Goal: Task Accomplishment & Management: Complete application form

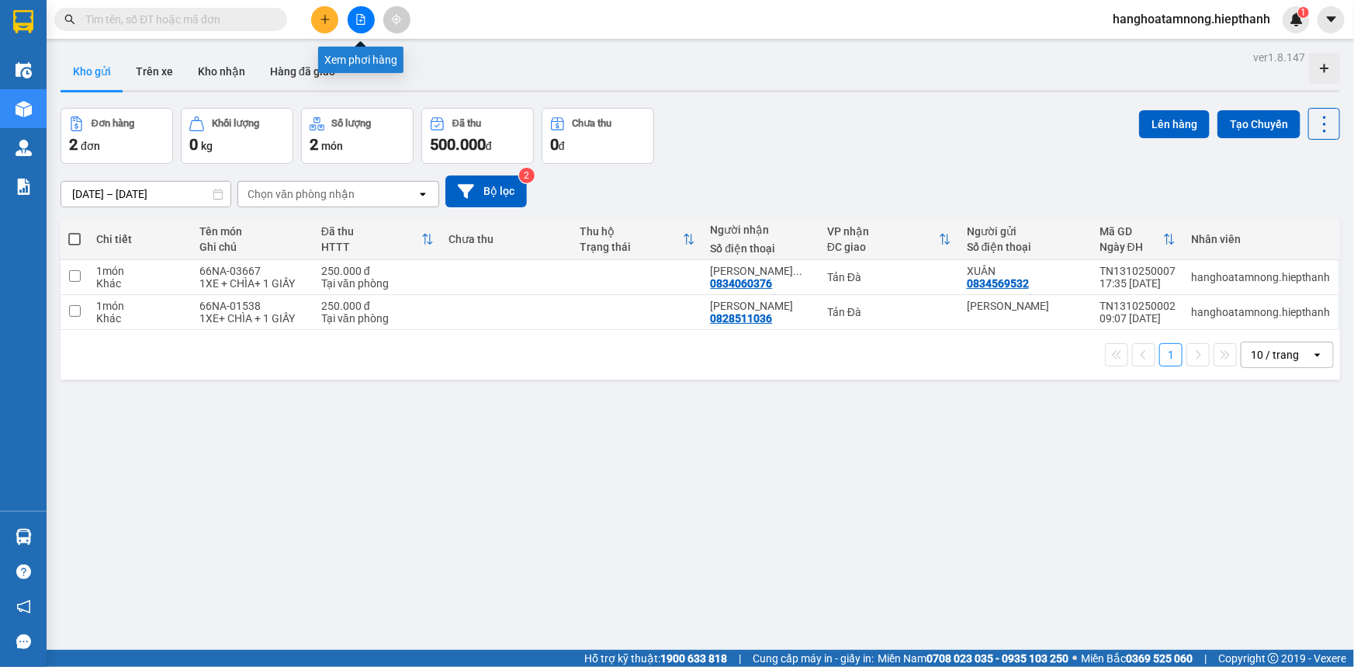
click at [358, 18] on icon "file-add" at bounding box center [360, 19] width 11 height 11
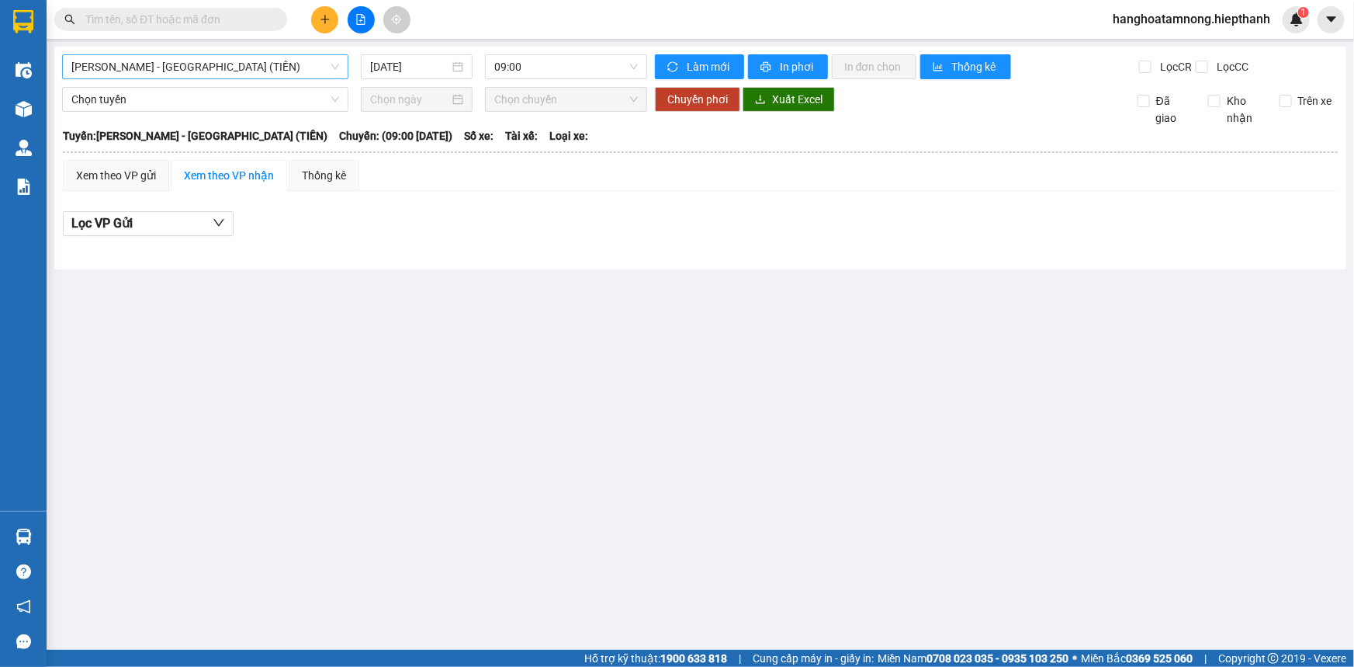
click at [303, 69] on span "[PERSON_NAME] - [GEOGRAPHIC_DATA] (TIỀN)" at bounding box center [205, 66] width 268 height 23
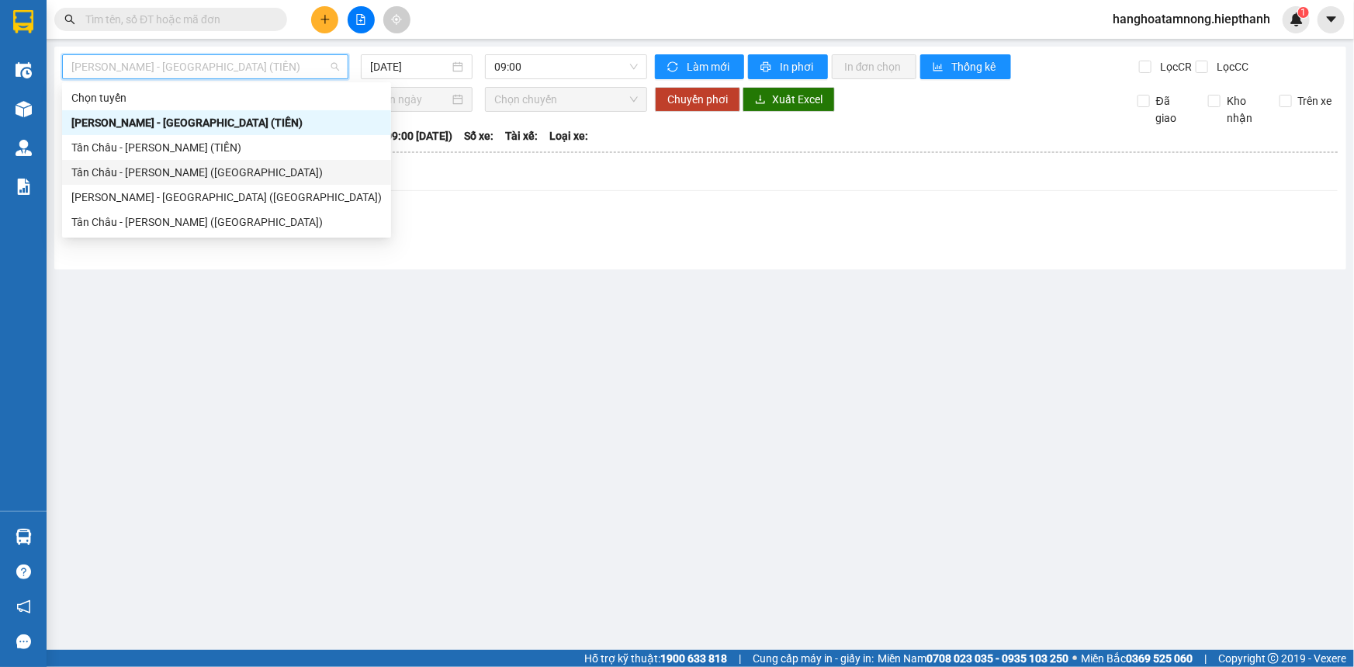
click at [259, 178] on div "Tân Châu - [PERSON_NAME] ([GEOGRAPHIC_DATA])" at bounding box center [226, 172] width 310 height 17
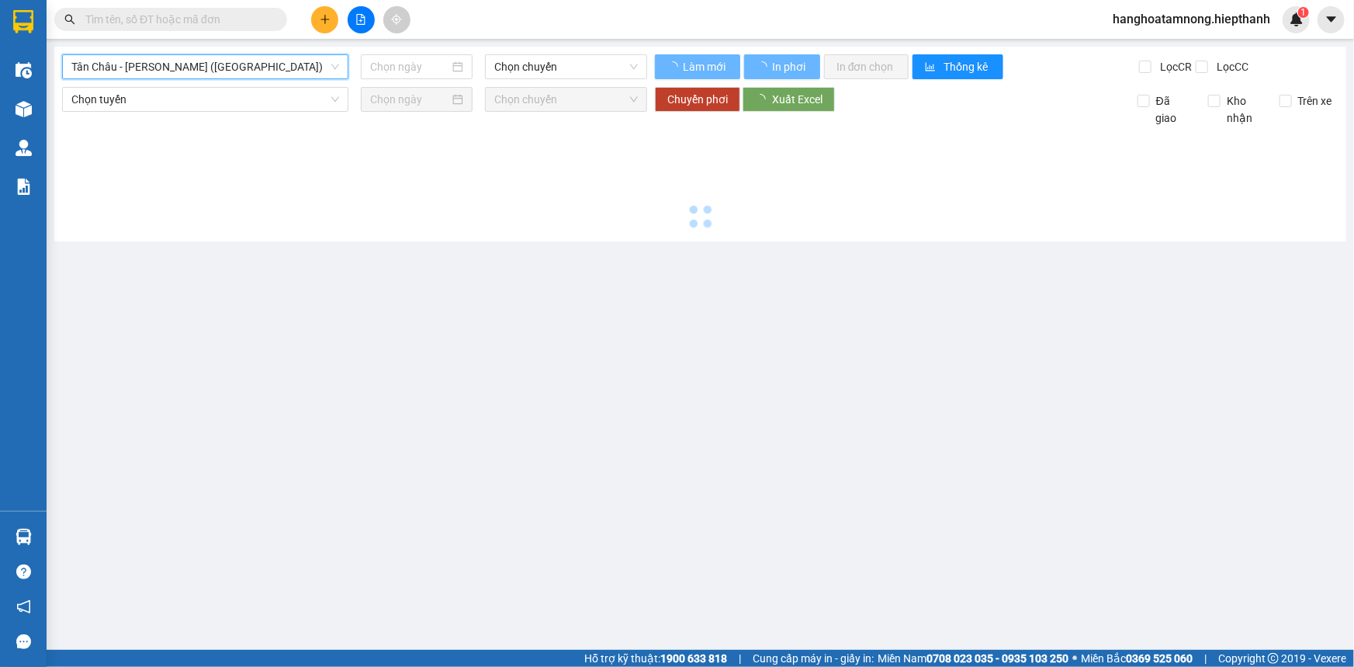
type input "[DATE]"
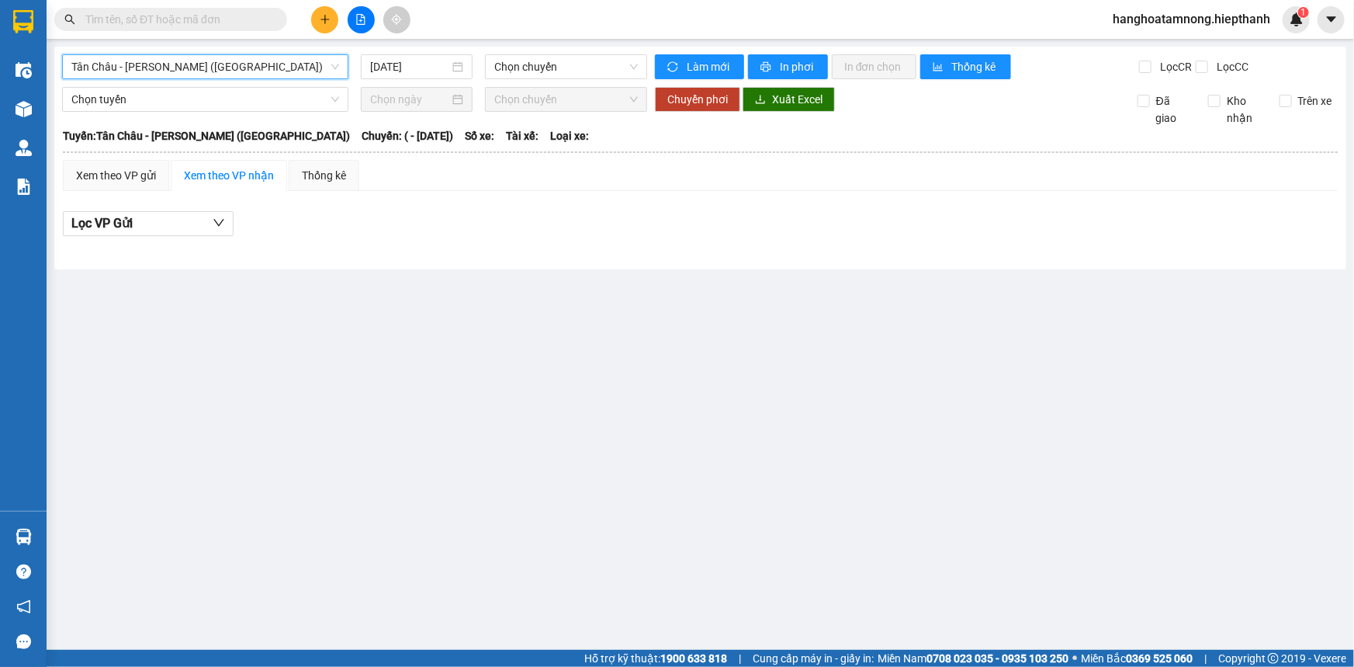
click at [255, 58] on span "Tân Châu - [PERSON_NAME] ([GEOGRAPHIC_DATA])" at bounding box center [205, 66] width 268 height 23
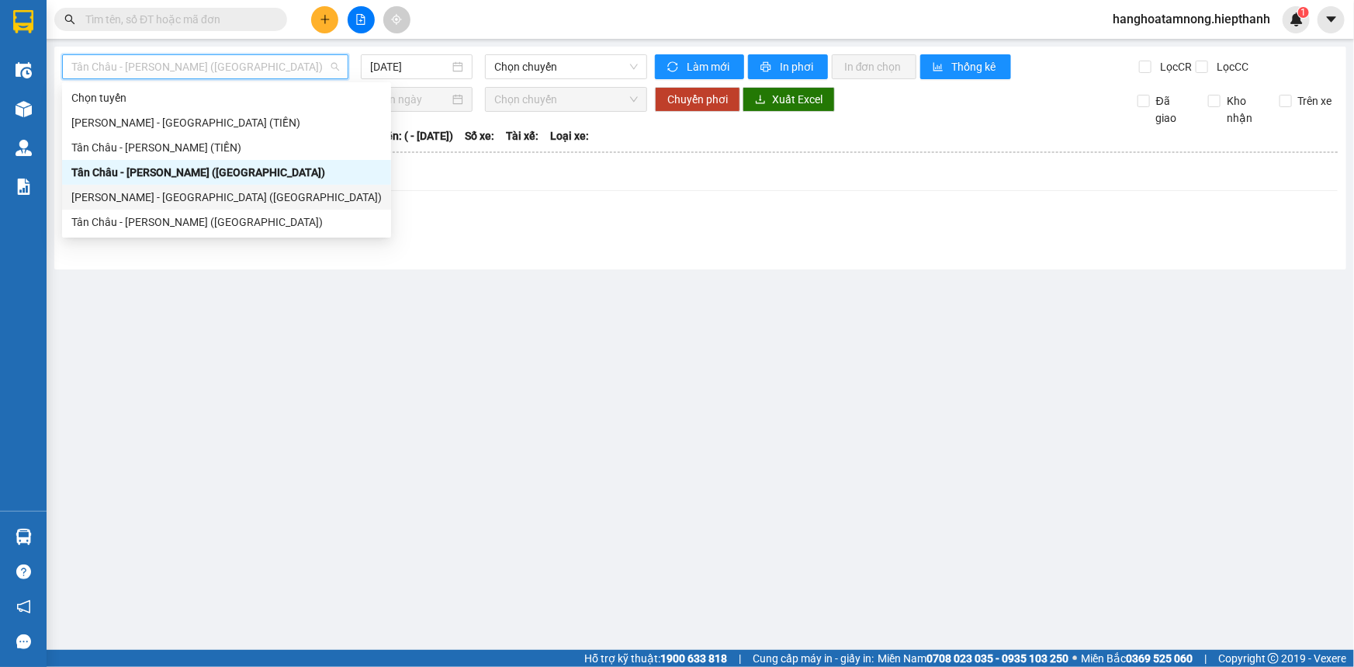
click at [251, 190] on div "[PERSON_NAME] - [GEOGRAPHIC_DATA] ([GEOGRAPHIC_DATA])" at bounding box center [226, 197] width 310 height 17
type input "[DATE]"
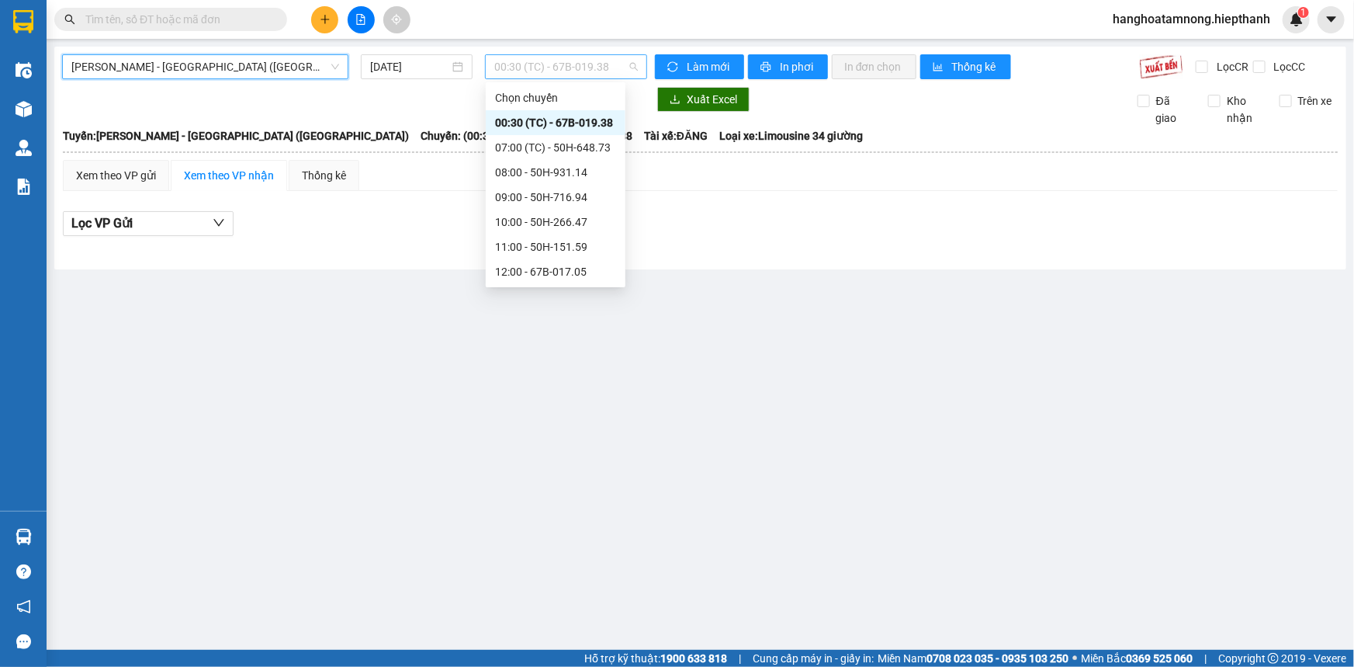
click at [546, 70] on span "00:30 (TC) - 67B-019.38" at bounding box center [566, 66] width 144 height 23
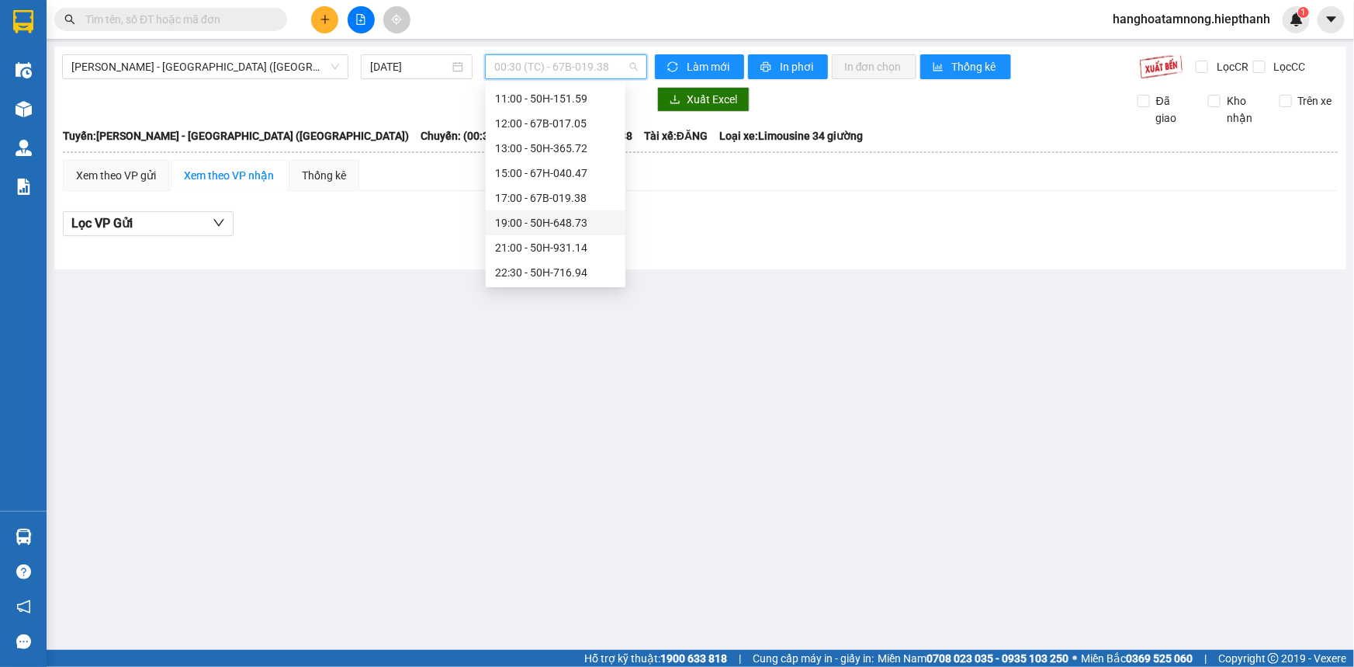
click at [532, 217] on div "19:00 - 50H-648.73" at bounding box center [555, 222] width 121 height 17
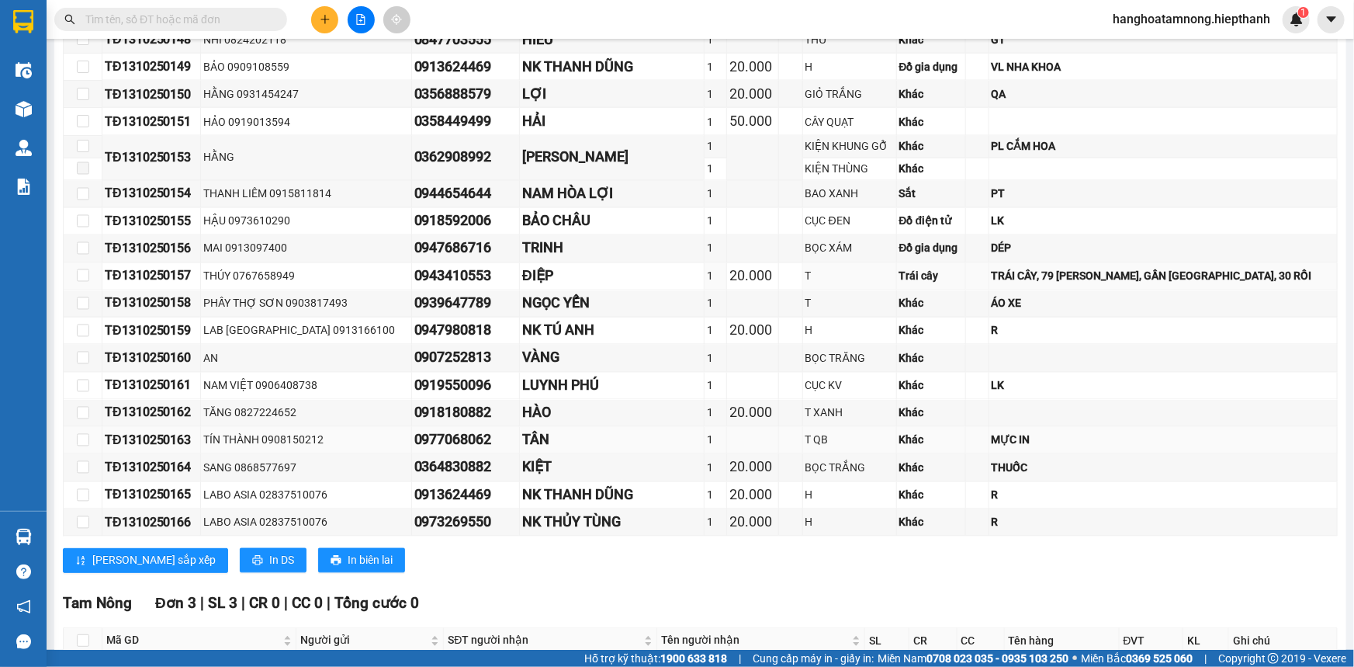
scroll to position [1501, 0]
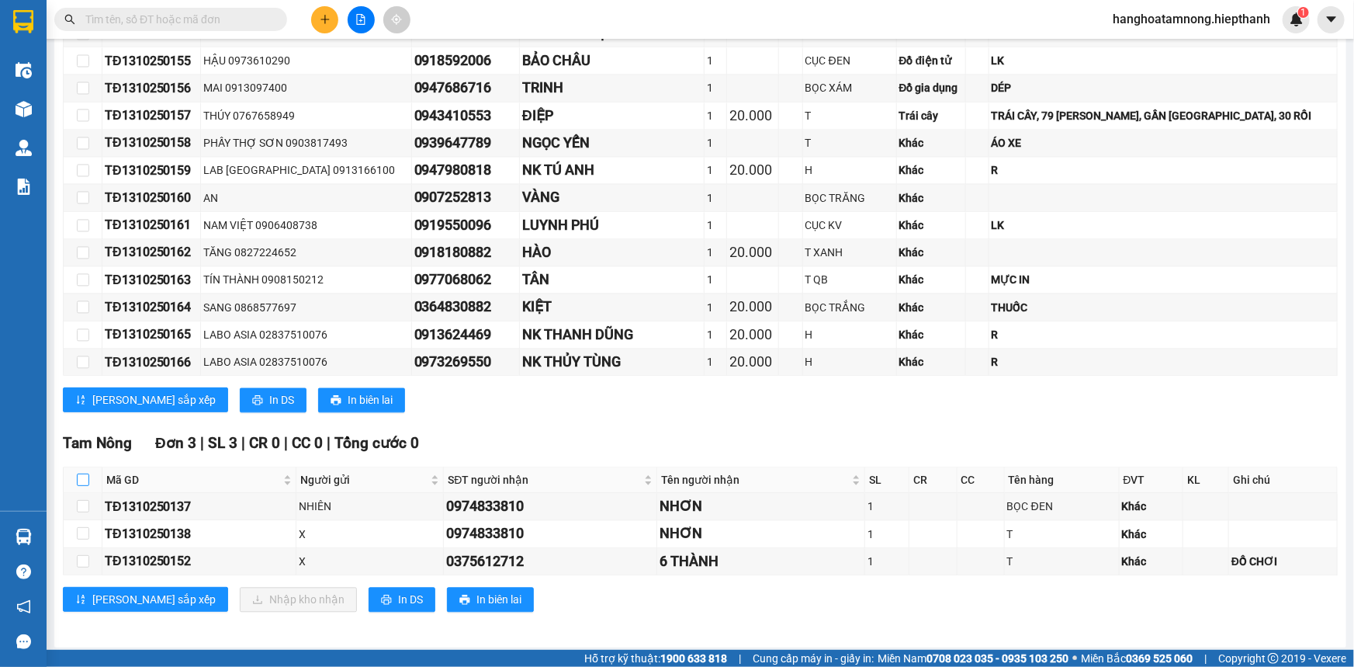
click at [83, 480] on input "checkbox" at bounding box center [83, 479] width 12 height 12
checkbox input "true"
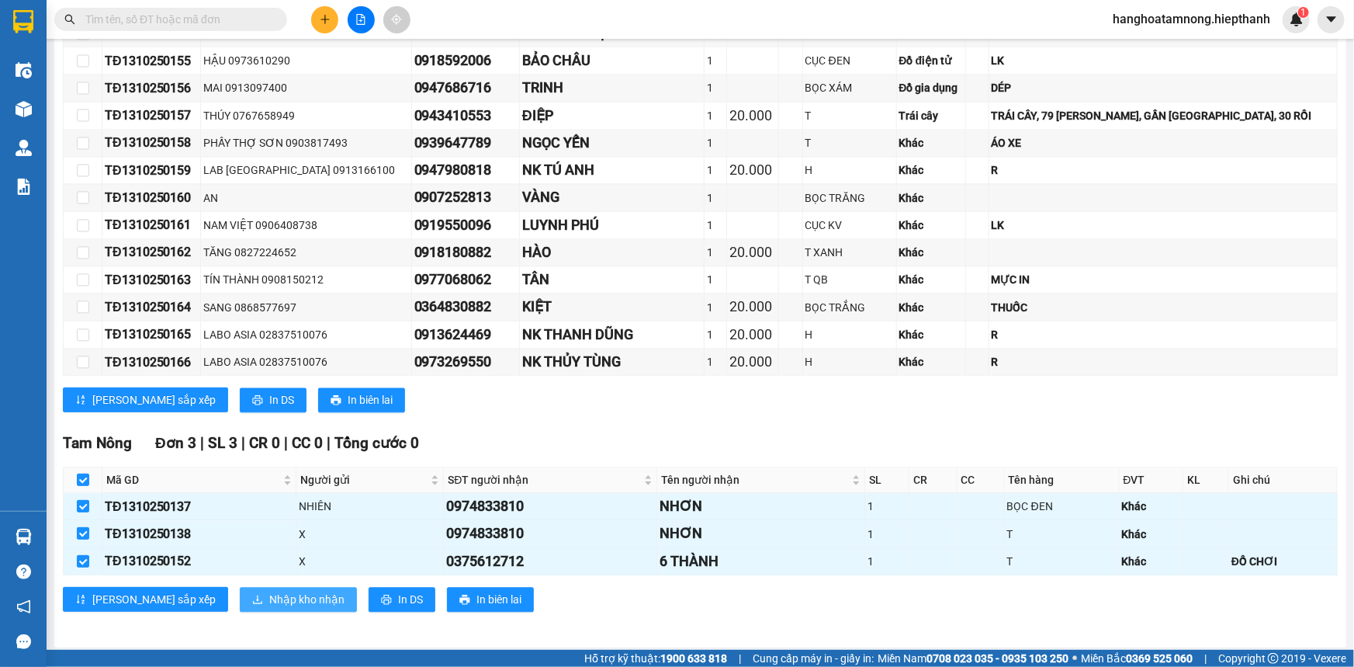
click at [269, 595] on span "Nhập kho nhận" at bounding box center [306, 598] width 75 height 17
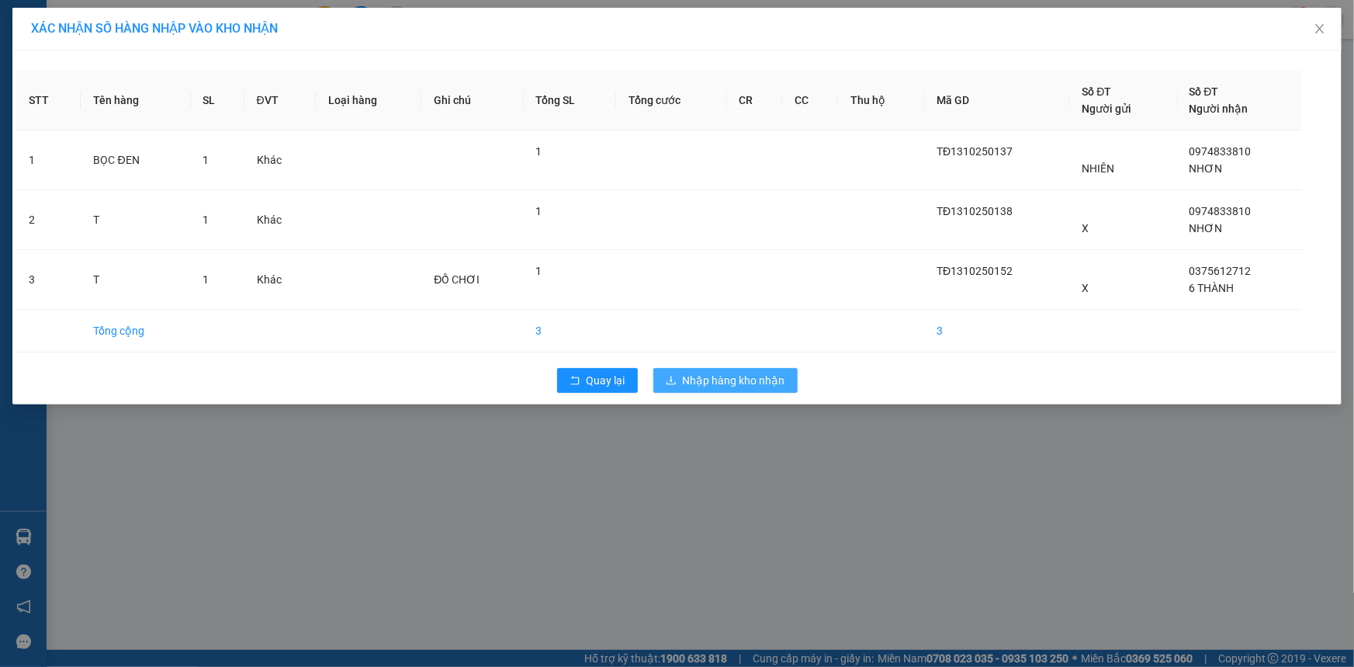
click at [736, 376] on span "Nhập hàng kho nhận" at bounding box center [734, 380] width 102 height 17
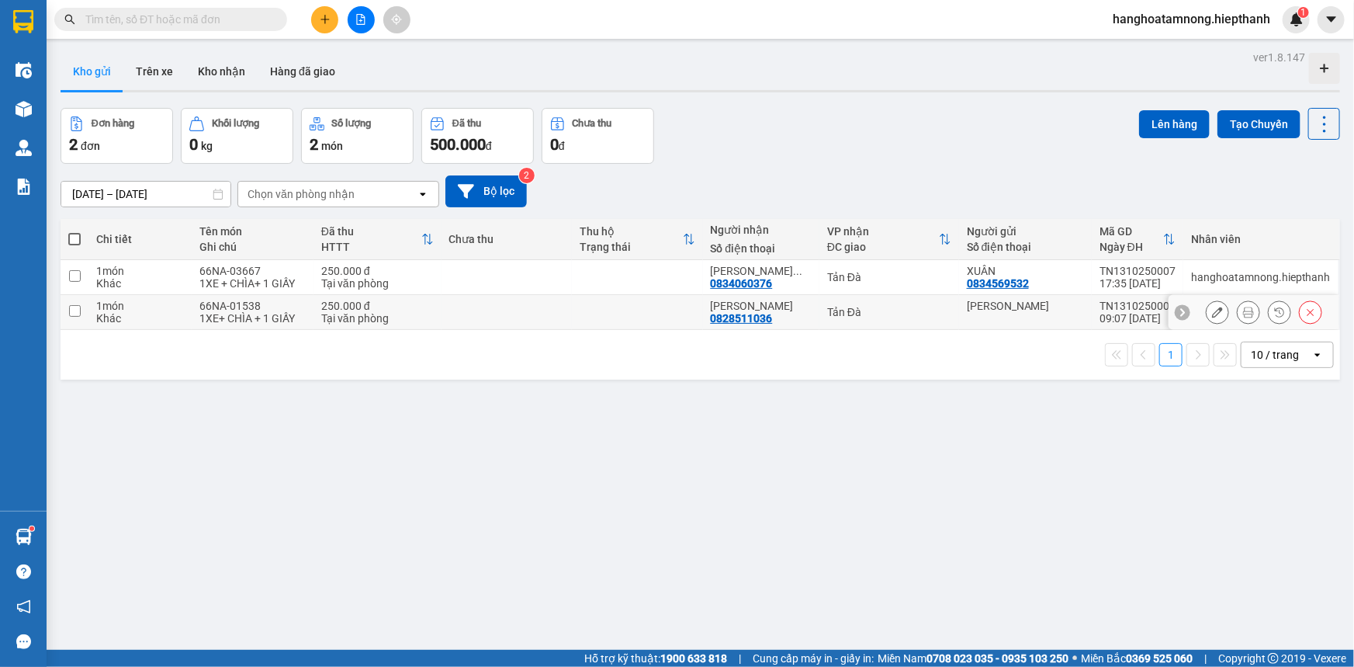
click at [305, 317] on div "1XE+ CHÌA + 1 GIẤY" at bounding box center [252, 318] width 106 height 12
checkbox input "true"
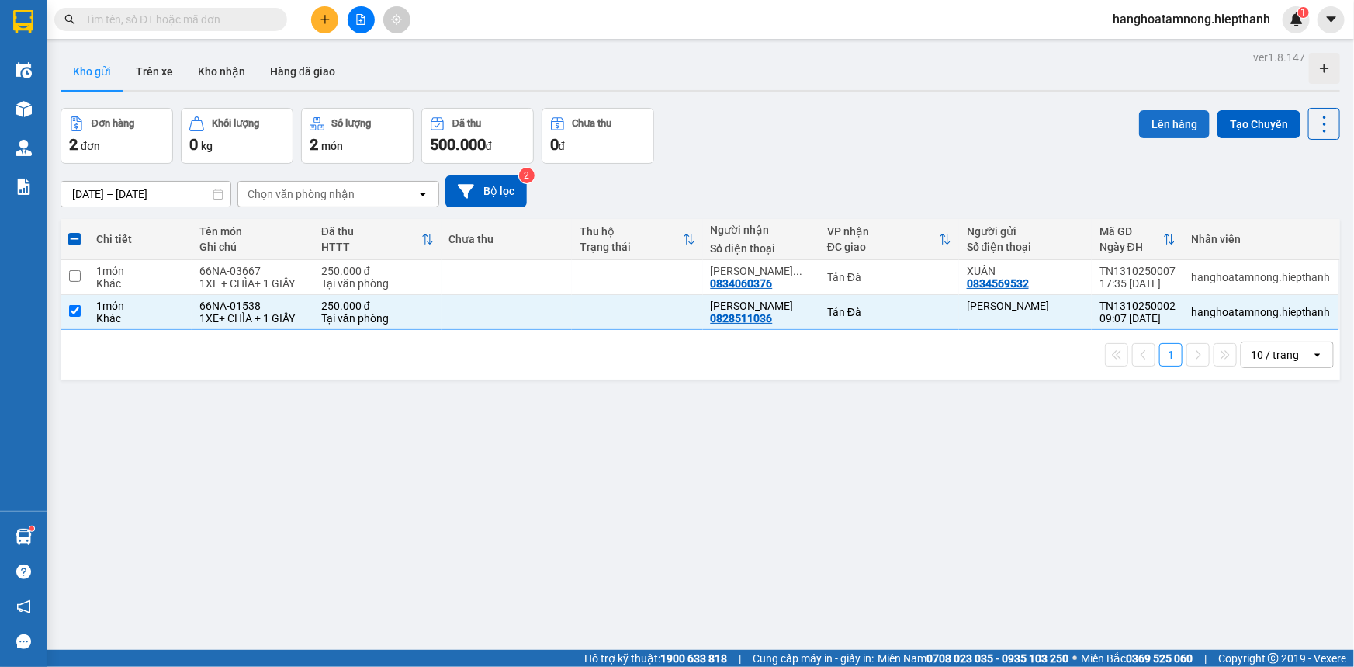
click at [1172, 128] on button "Lên hàng" at bounding box center [1174, 124] width 71 height 28
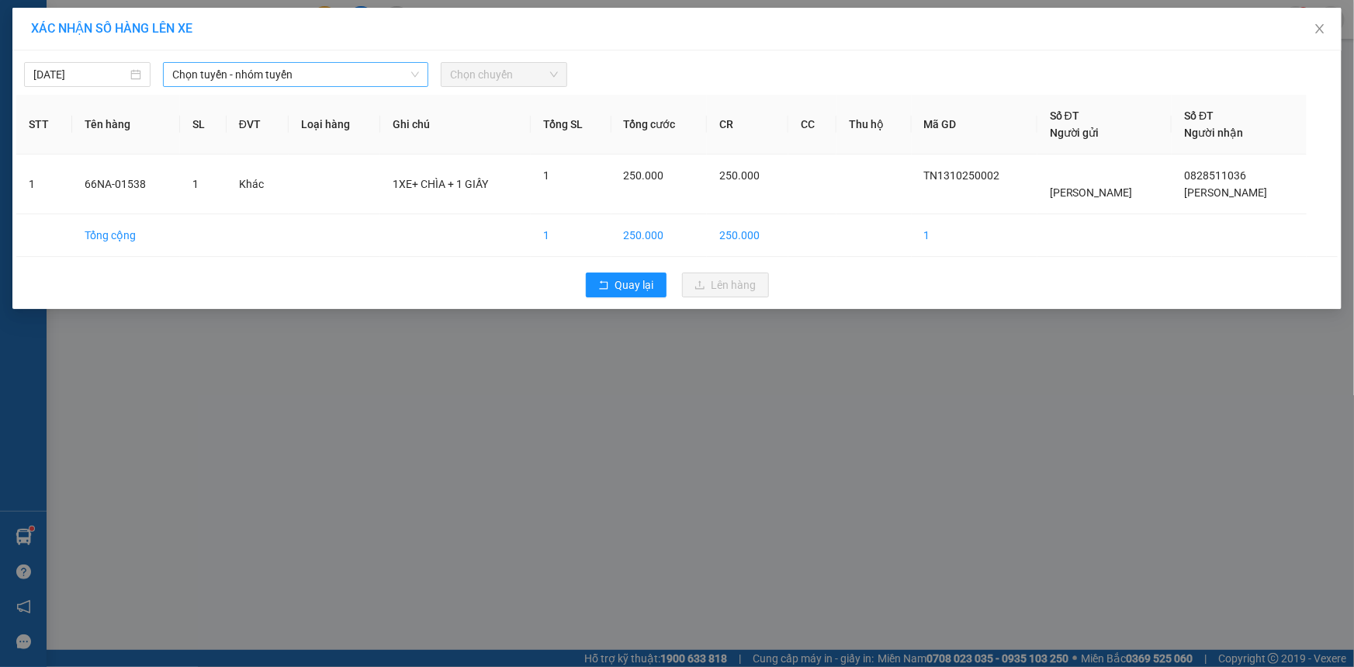
click at [264, 74] on span "Chọn tuyến - nhóm tuyến" at bounding box center [295, 74] width 247 height 23
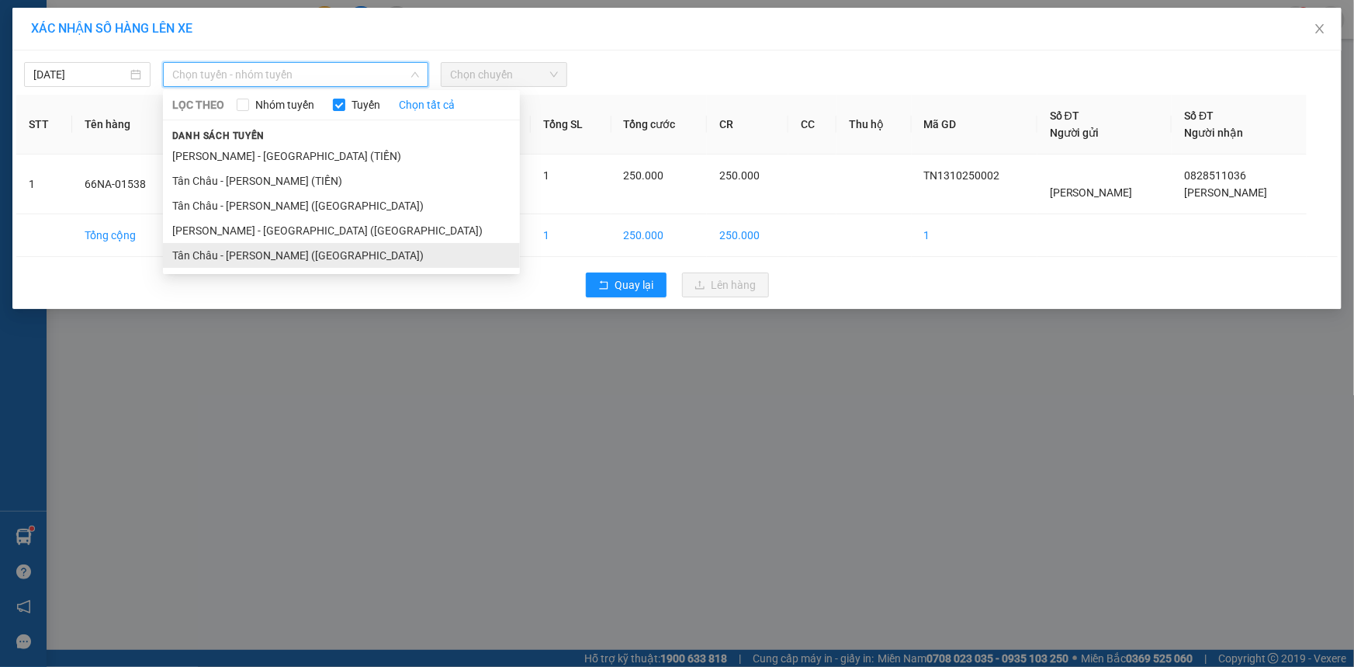
click at [272, 253] on li "Tân Châu - [PERSON_NAME] ([GEOGRAPHIC_DATA])" at bounding box center [341, 255] width 357 height 25
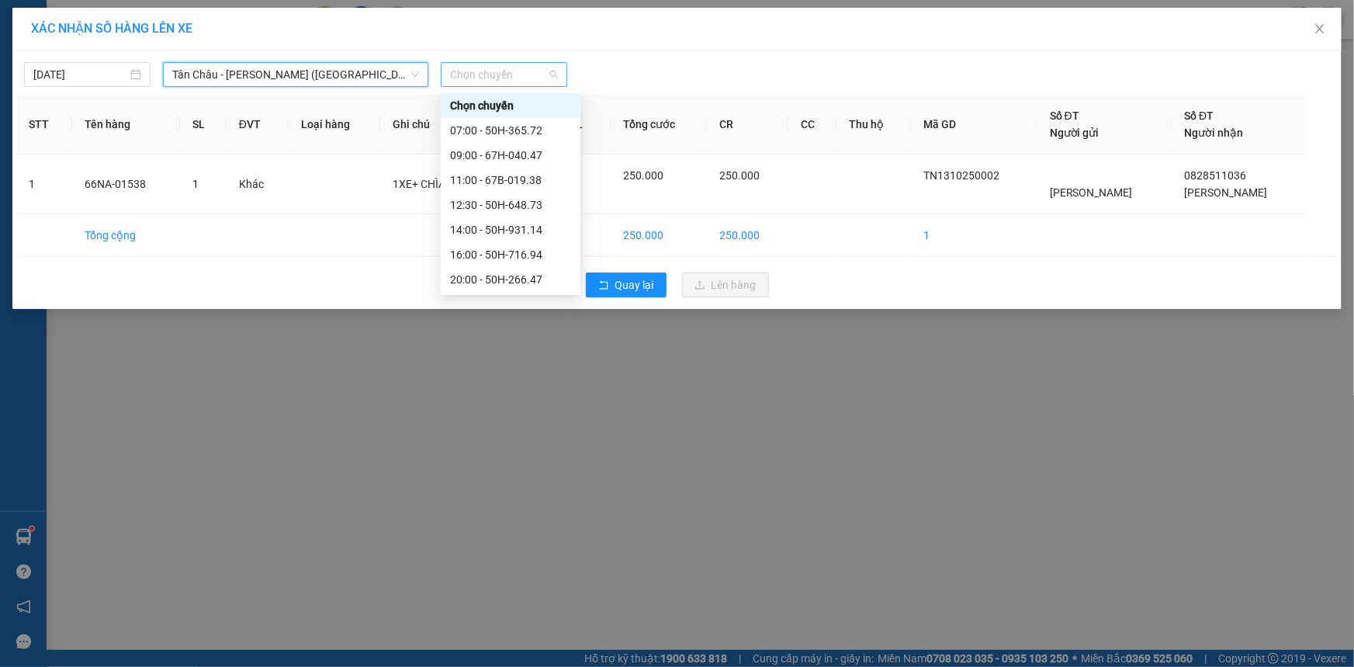
click at [537, 70] on span "Chọn chuyến" at bounding box center [504, 74] width 108 height 23
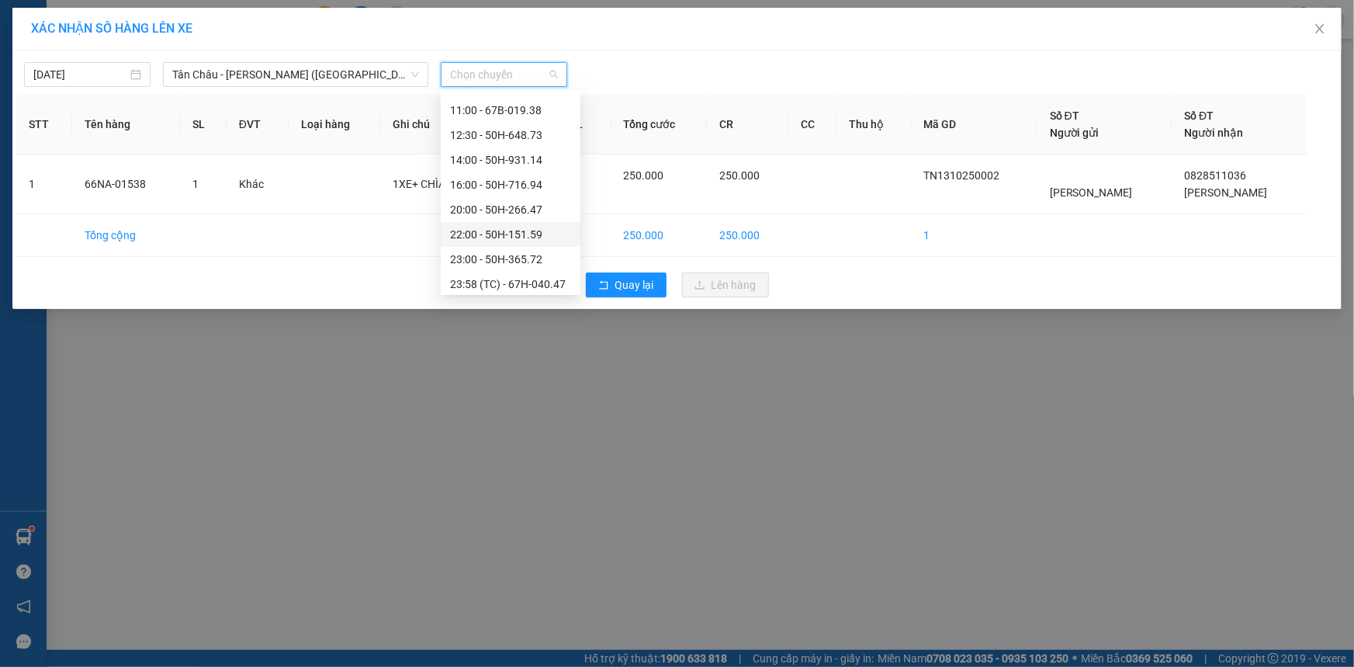
click at [508, 233] on div "22:00 - 50H-151.59" at bounding box center [510, 234] width 121 height 17
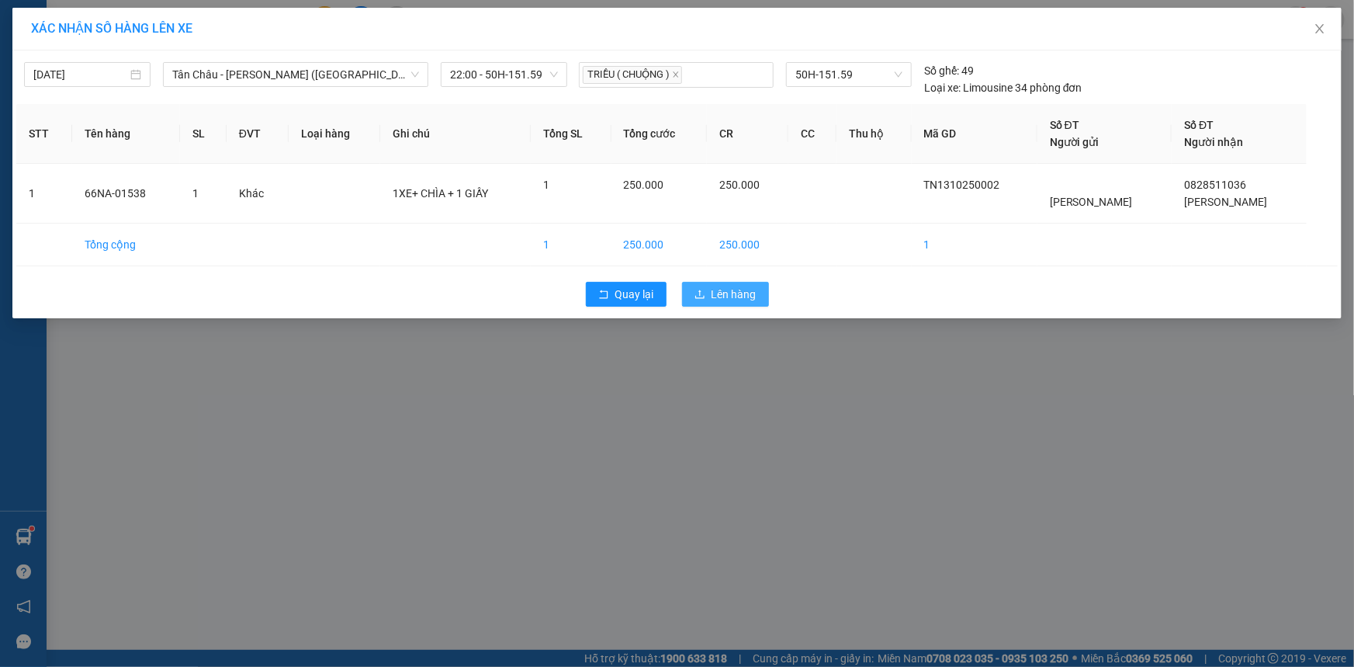
click at [757, 293] on button "Lên hàng" at bounding box center [725, 294] width 87 height 25
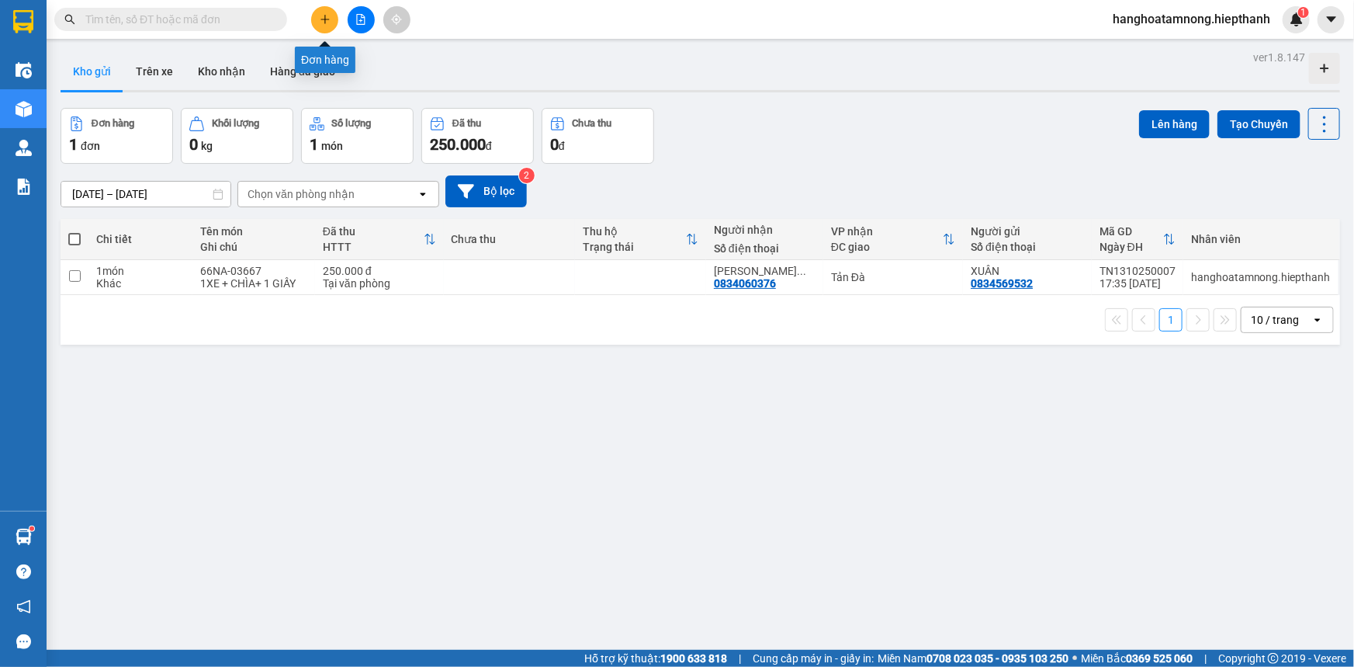
click at [318, 23] on button at bounding box center [324, 19] width 27 height 27
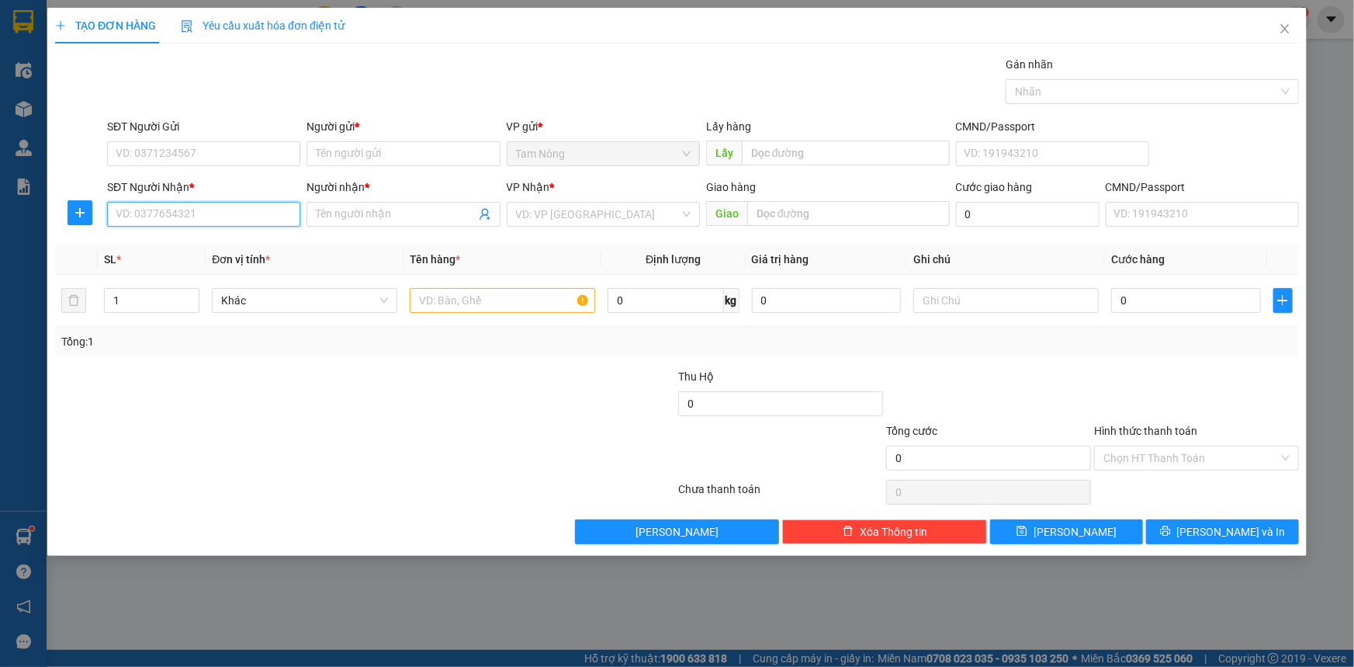
click at [236, 220] on input "SĐT Người Nhận *" at bounding box center [203, 214] width 193 height 25
click at [233, 218] on input "SĐT Người Nhận *" at bounding box center [203, 214] width 193 height 25
click at [279, 242] on div "0379888830 - [PERSON_NAME]" at bounding box center [203, 245] width 175 height 17
type input "0379888830"
type input "[PERSON_NAME]"
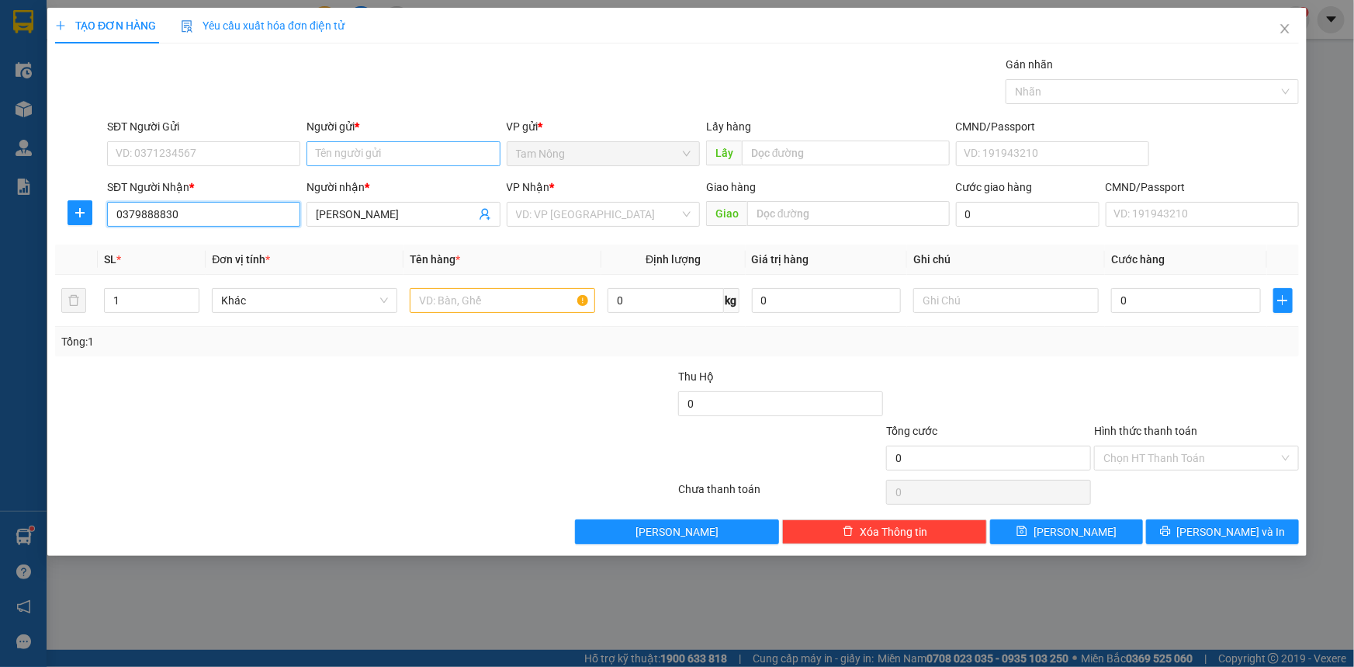
type input "0379888830"
click at [376, 151] on input "Người gửi *" at bounding box center [402, 153] width 193 height 25
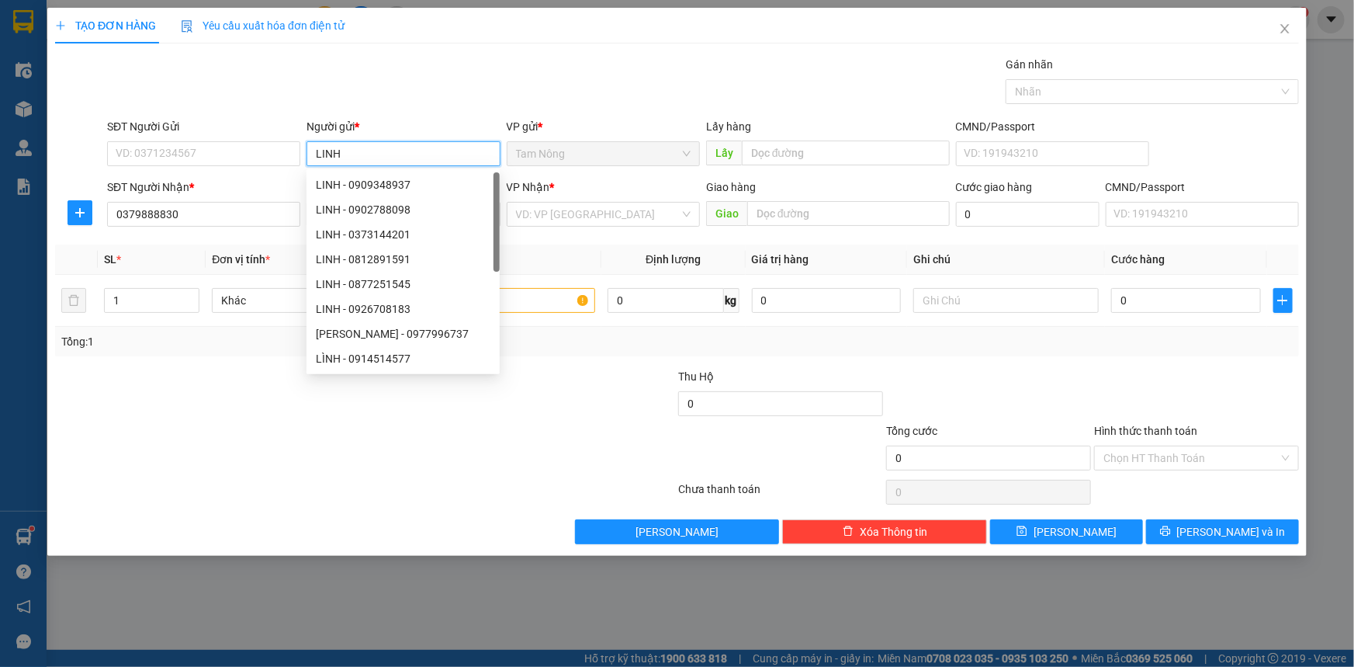
type input "LINH"
click at [590, 228] on div "VP Nhận * VD: VP [GEOGRAPHIC_DATA]" at bounding box center [603, 205] width 193 height 54
click at [592, 220] on input "search" at bounding box center [598, 214] width 164 height 23
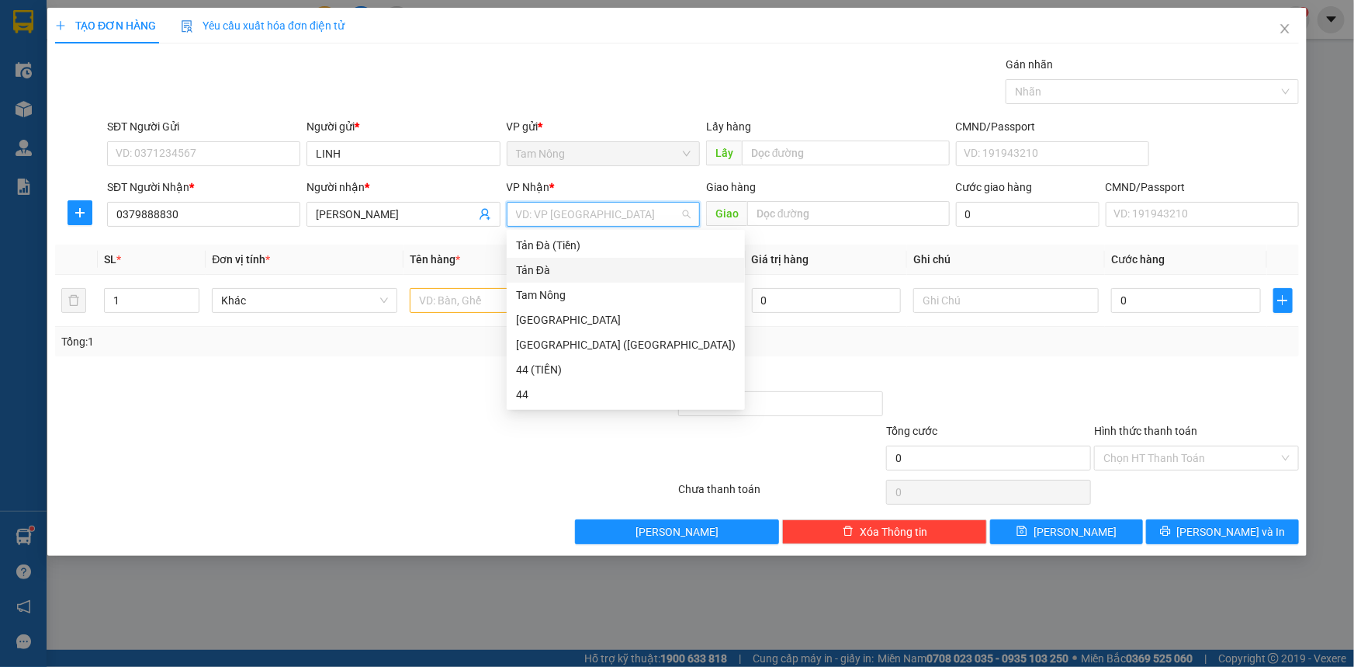
click at [586, 265] on div "Tản Đà" at bounding box center [626, 269] width 220 height 17
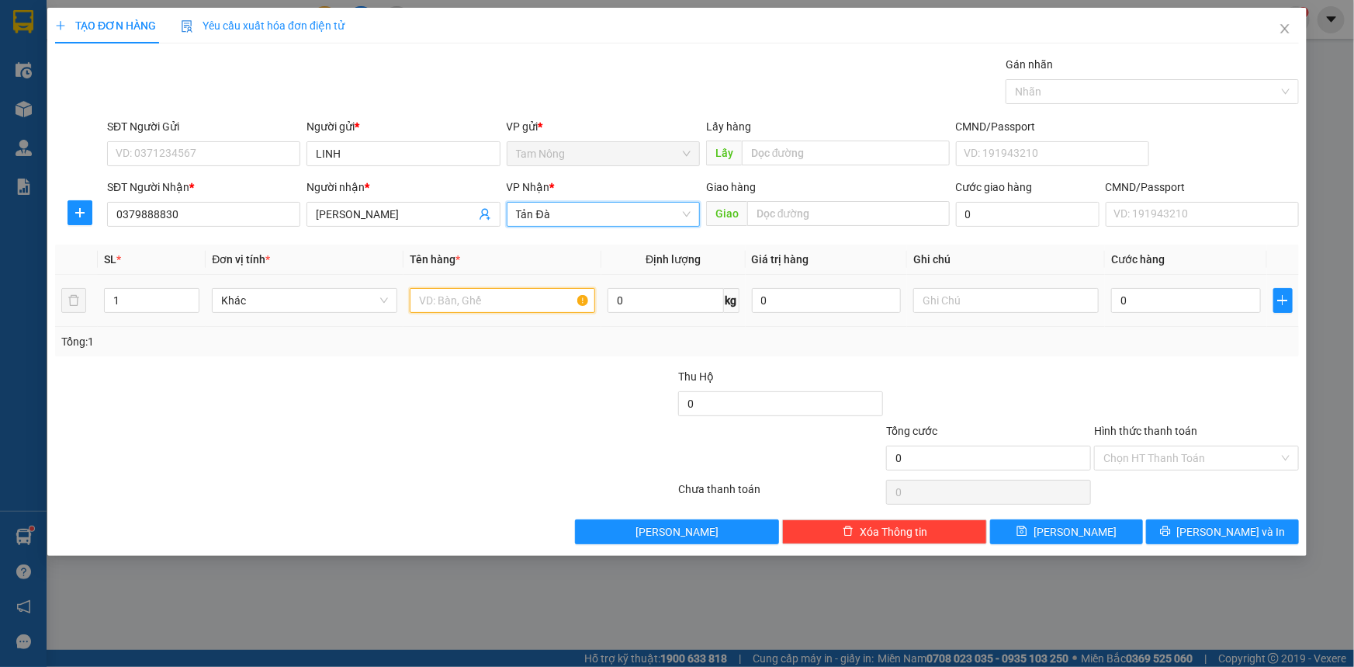
click at [553, 303] on input "text" at bounding box center [502, 300] width 185 height 25
type input "TMUS"
click at [975, 301] on input "text" at bounding box center [1005, 300] width 185 height 25
type input "CÁ(1153 [PERSON_NAME] PHAT Q7 GIAO TẬN NƠI NGƯỜI NHẬN TRẢ SIP)"
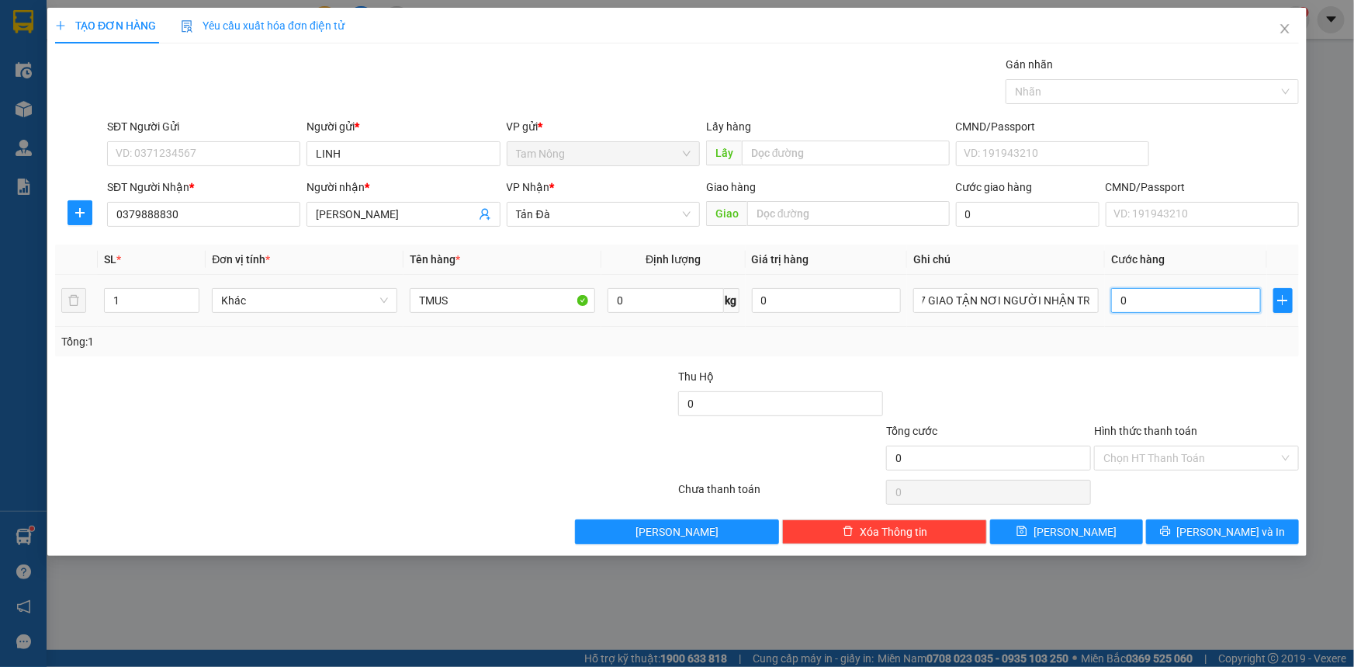
scroll to position [0, 0]
click at [1155, 302] on input "0" at bounding box center [1186, 300] width 150 height 25
type input "5"
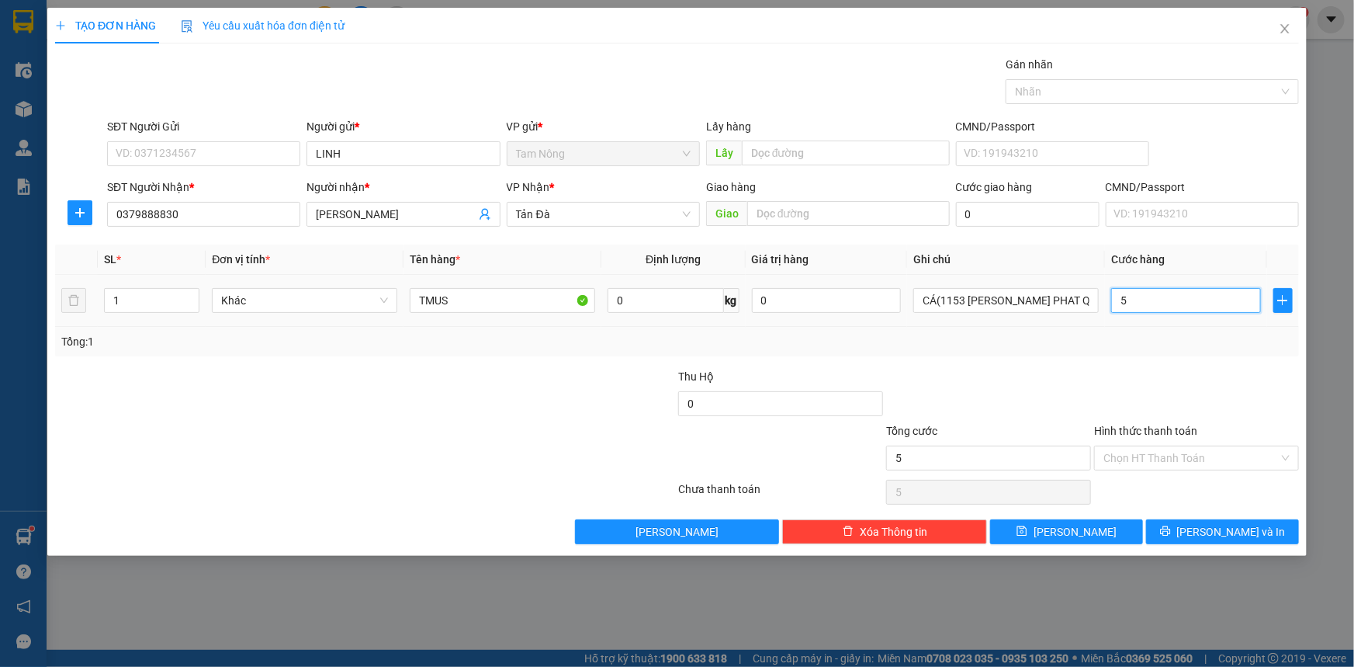
type input "50"
type input "50.000"
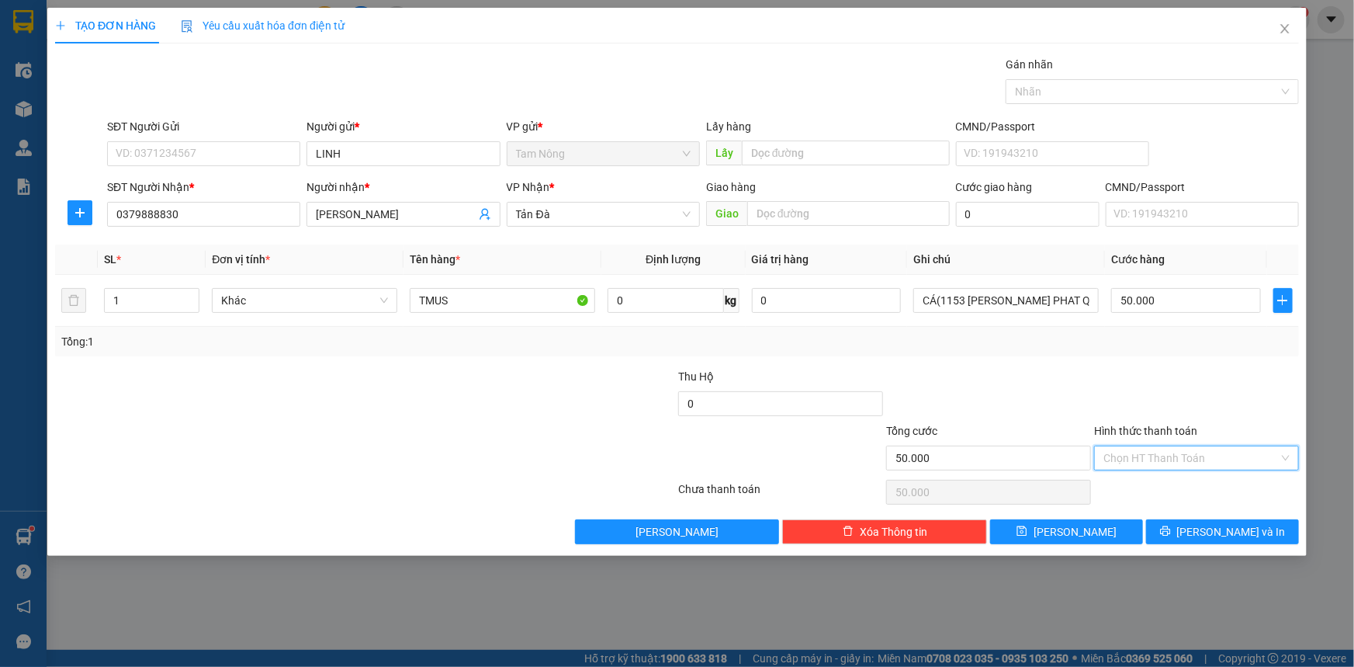
click at [1192, 457] on input "Hình thức thanh toán" at bounding box center [1190, 457] width 175 height 23
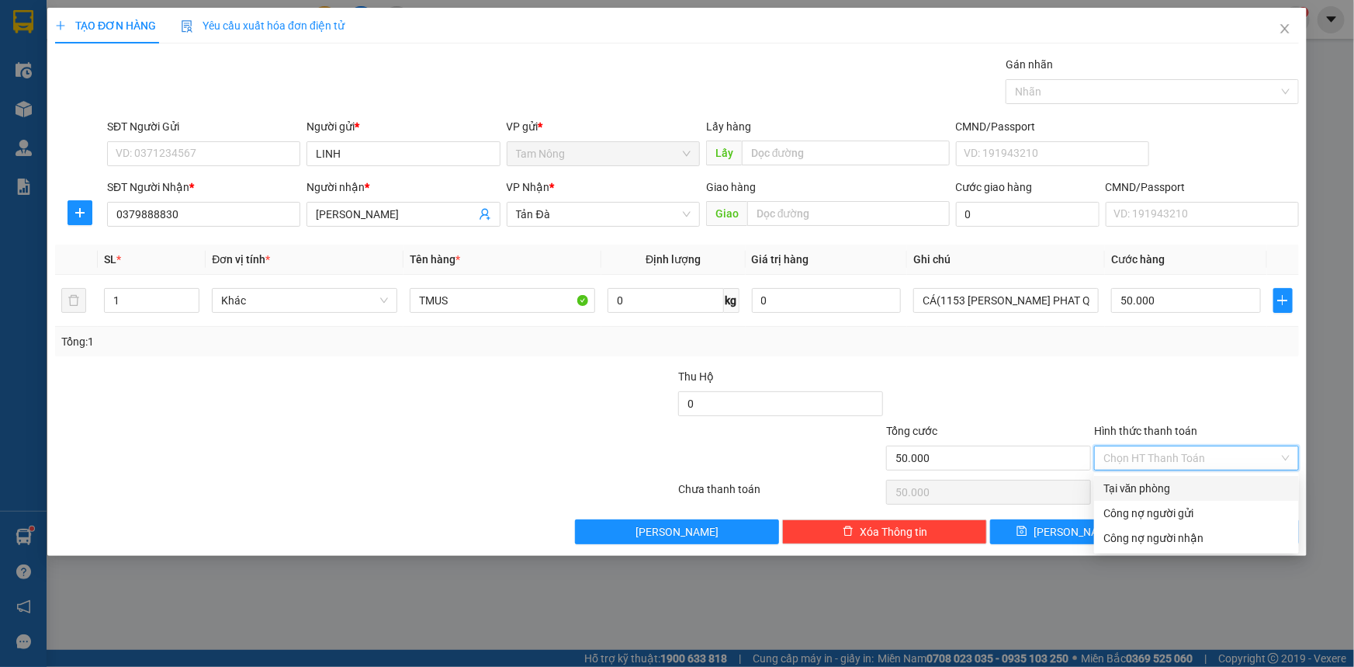
click at [1179, 483] on div "Tại văn phòng" at bounding box center [1196, 488] width 186 height 17
type input "0"
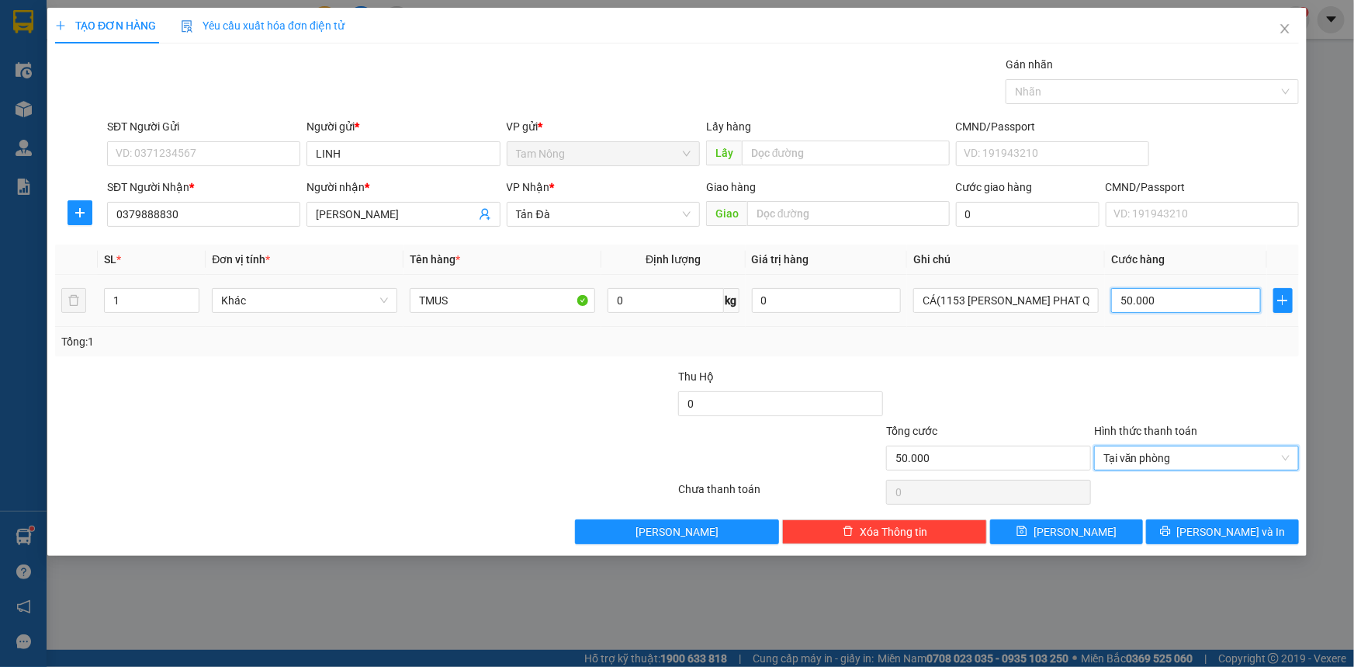
click at [1195, 292] on input "50.000" at bounding box center [1186, 300] width 150 height 25
type input "C"
type input "0"
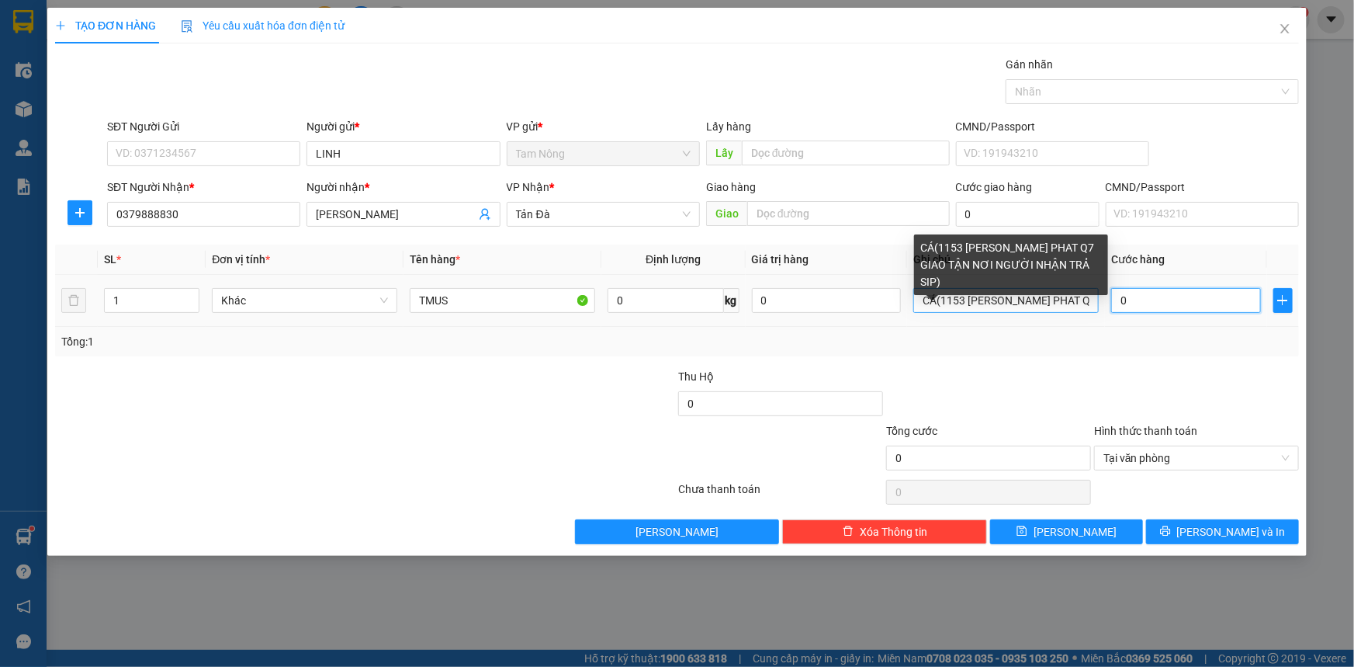
type input "0"
click at [922, 301] on input "CÁ(1153 [PERSON_NAME] PHAT Q7 GIAO TẬN NƠI NGƯỜI NHẬN TRẢ SIP)" at bounding box center [1005, 300] width 185 height 25
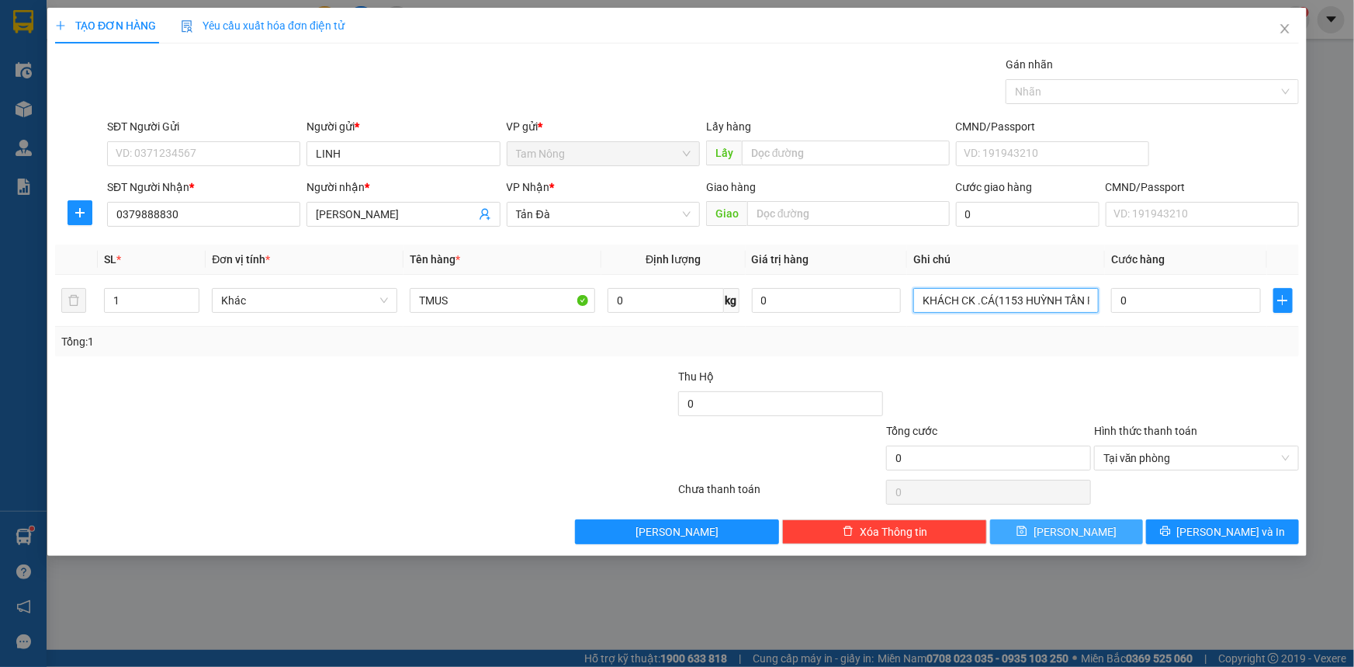
type input "KHÁCH CK .CÁ(1153 HUỲNH TẤN PHAT Q7 GIAO TẬN NƠI NGƯỜI NHẬN TRẢ SIP)"
click at [1088, 528] on button "[PERSON_NAME]" at bounding box center [1066, 531] width 153 height 25
click at [1094, 534] on button "[PERSON_NAME]" at bounding box center [1066, 531] width 153 height 25
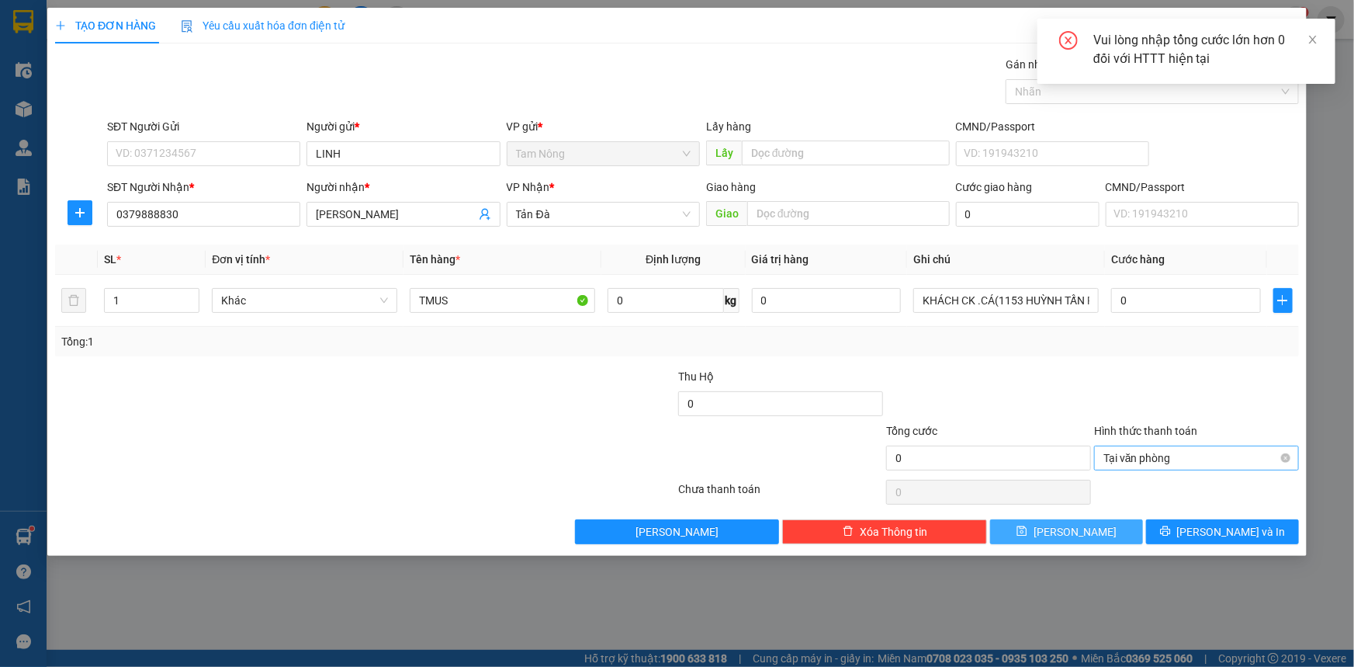
click at [1271, 452] on span "Tại văn phòng" at bounding box center [1196, 457] width 186 height 23
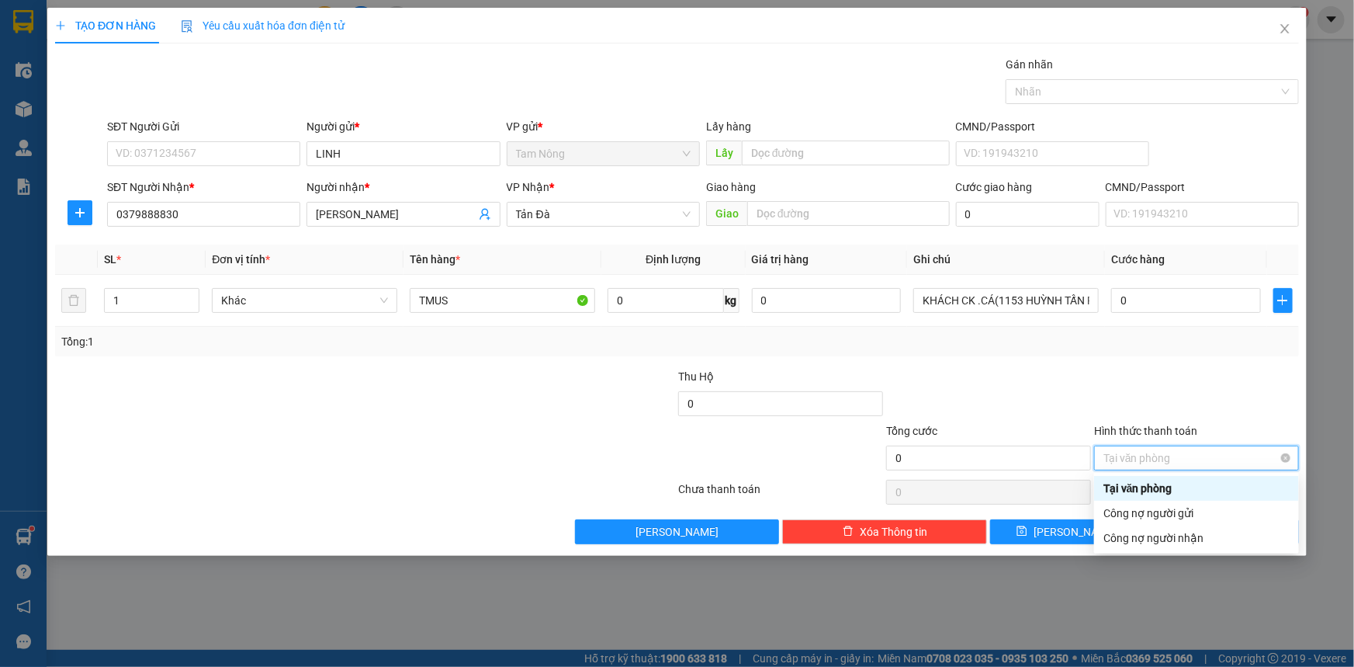
click at [1287, 451] on span "Tại văn phòng" at bounding box center [1196, 457] width 186 height 23
click at [1214, 407] on div at bounding box center [1197, 395] width 208 height 54
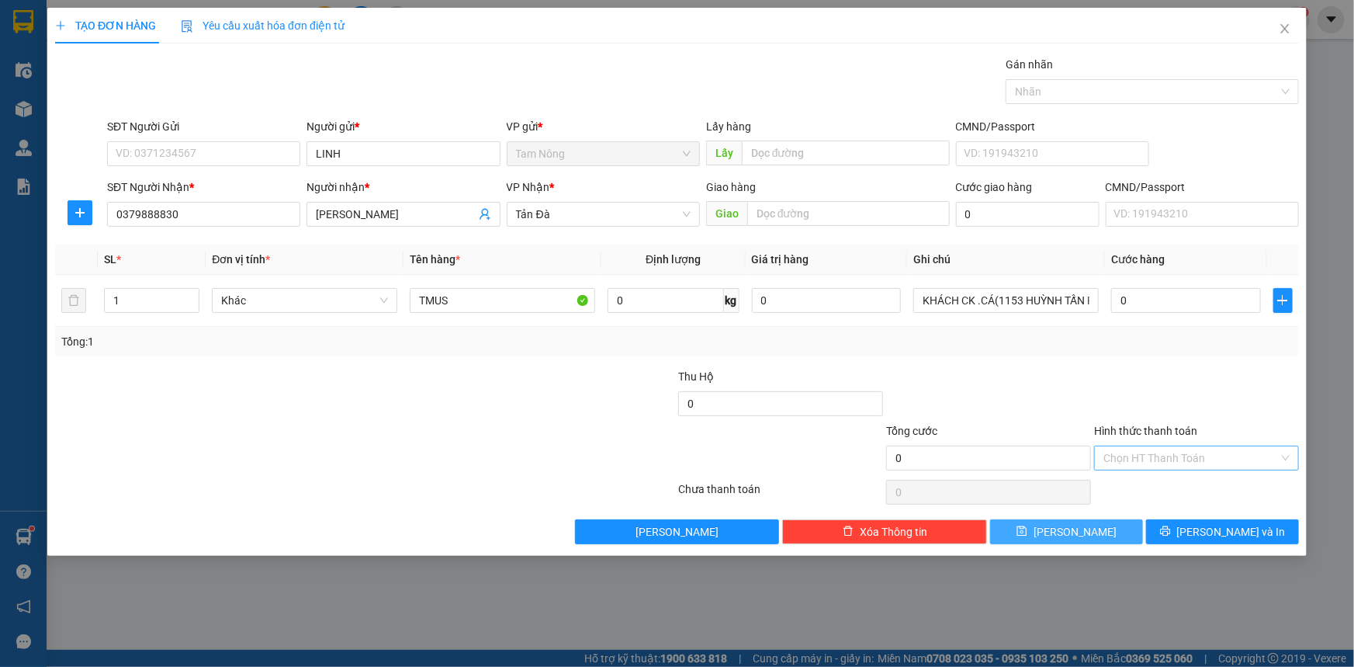
click at [1086, 542] on button "[PERSON_NAME]" at bounding box center [1066, 531] width 153 height 25
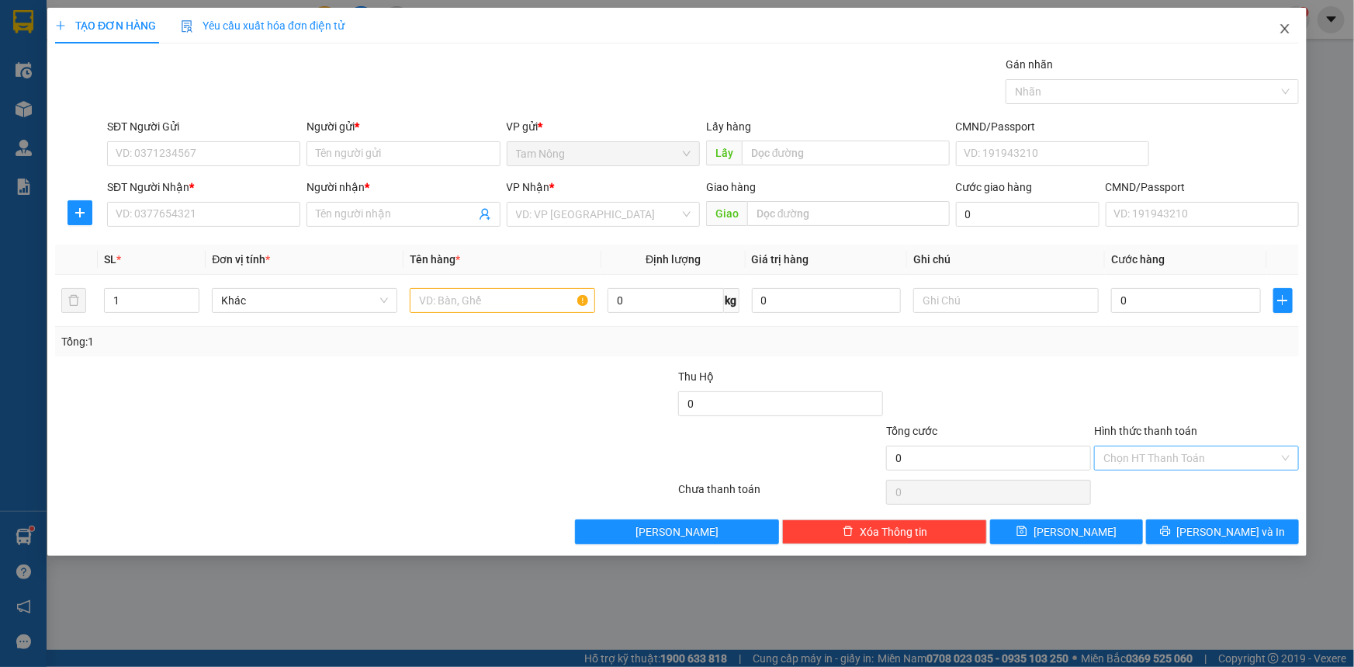
click at [1290, 26] on icon "close" at bounding box center [1285, 29] width 12 height 12
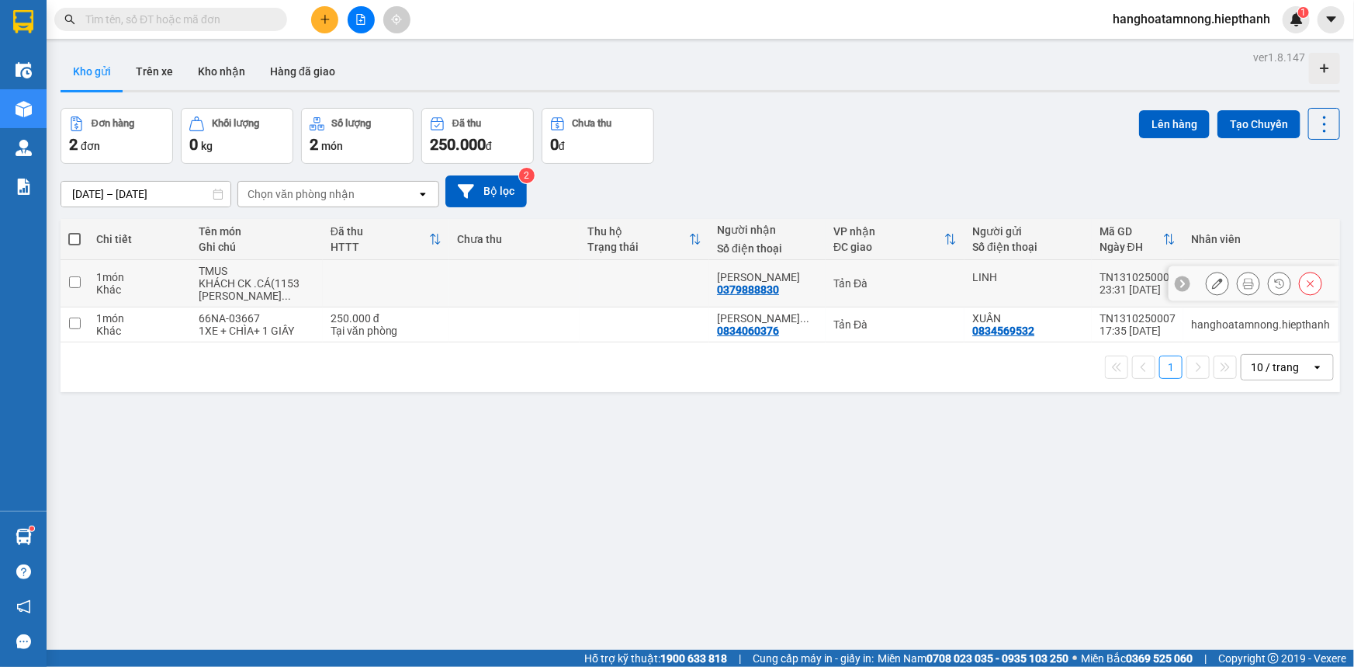
click at [96, 284] on div "Khác" at bounding box center [139, 289] width 87 height 12
checkbox input "true"
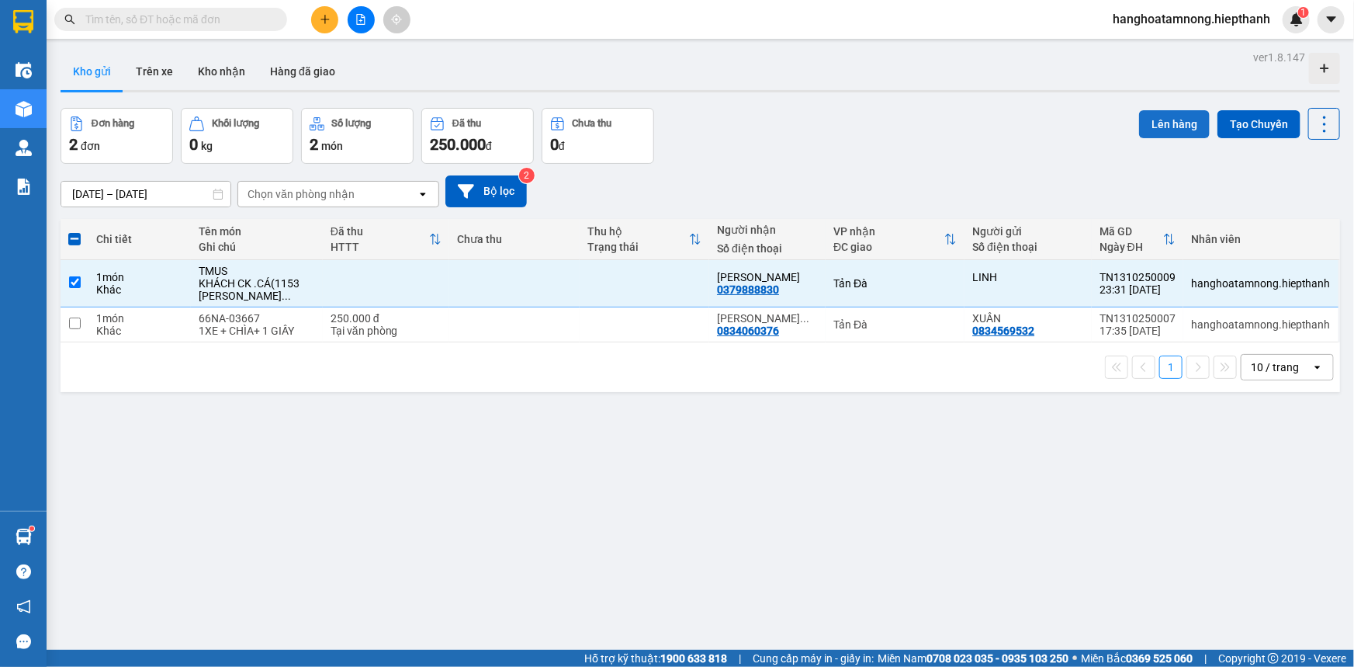
click at [1160, 116] on button "Lên hàng" at bounding box center [1174, 124] width 71 height 28
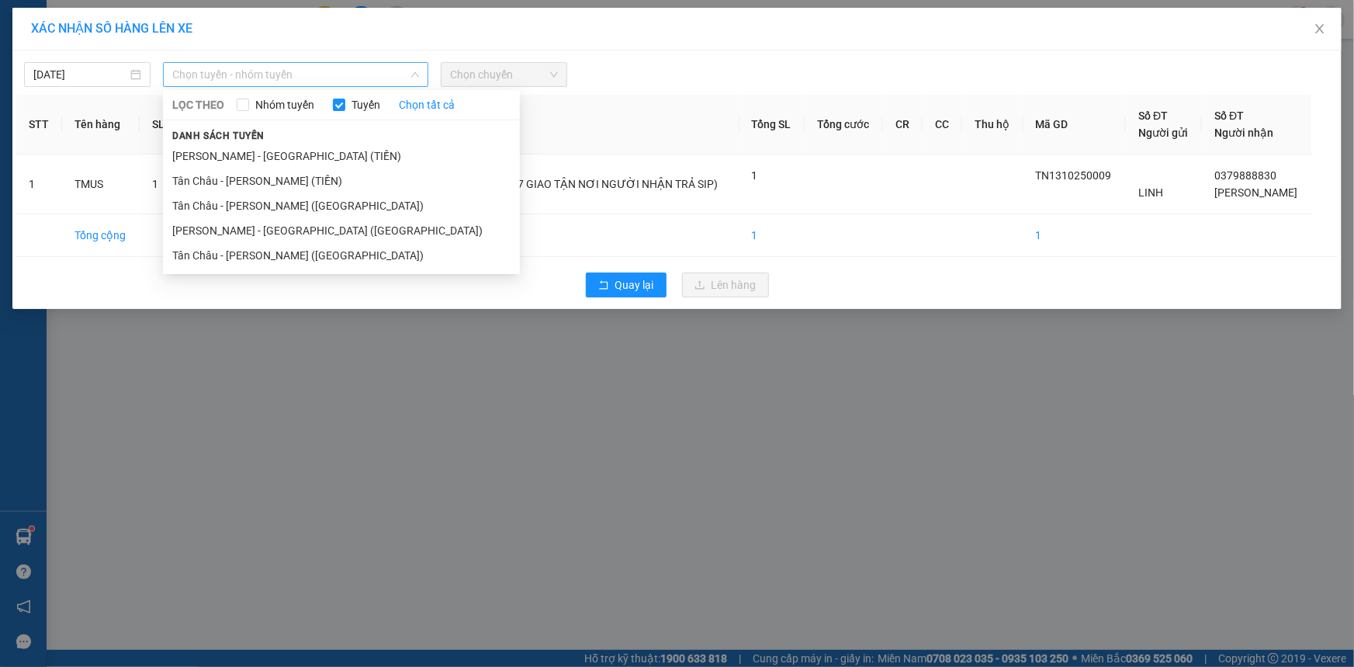
click at [327, 74] on span "Chọn tuyến - nhóm tuyến" at bounding box center [295, 74] width 247 height 23
click at [320, 256] on li "Tân Châu - [PERSON_NAME] ([GEOGRAPHIC_DATA])" at bounding box center [341, 255] width 357 height 25
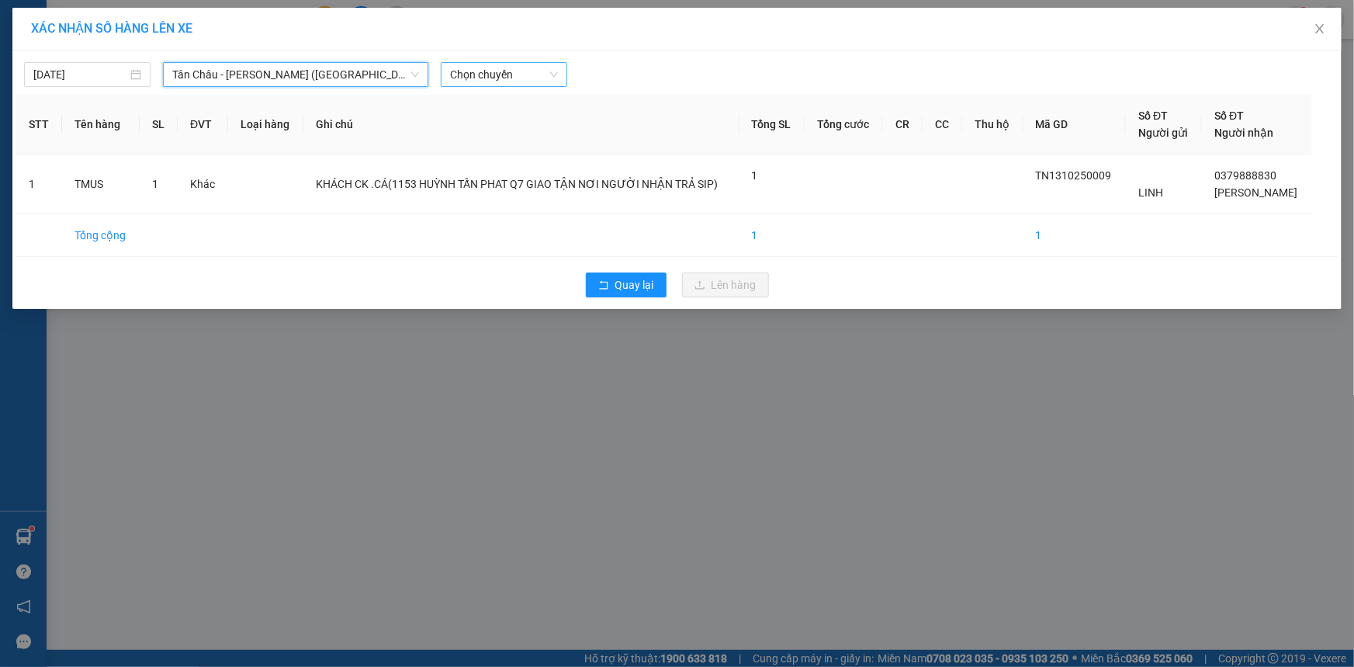
click at [515, 70] on span "Chọn chuyến" at bounding box center [504, 74] width 108 height 23
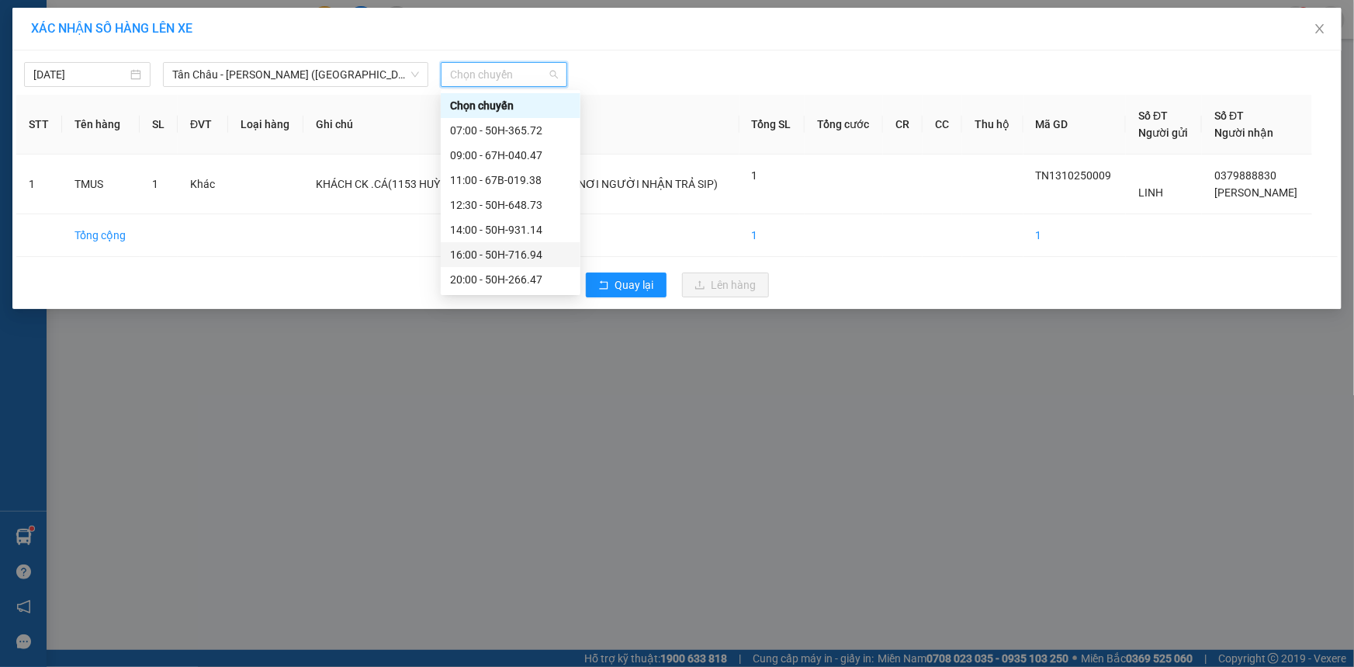
scroll to position [99, 0]
click at [484, 230] on div "23:00 - 50H-365.72" at bounding box center [510, 230] width 121 height 17
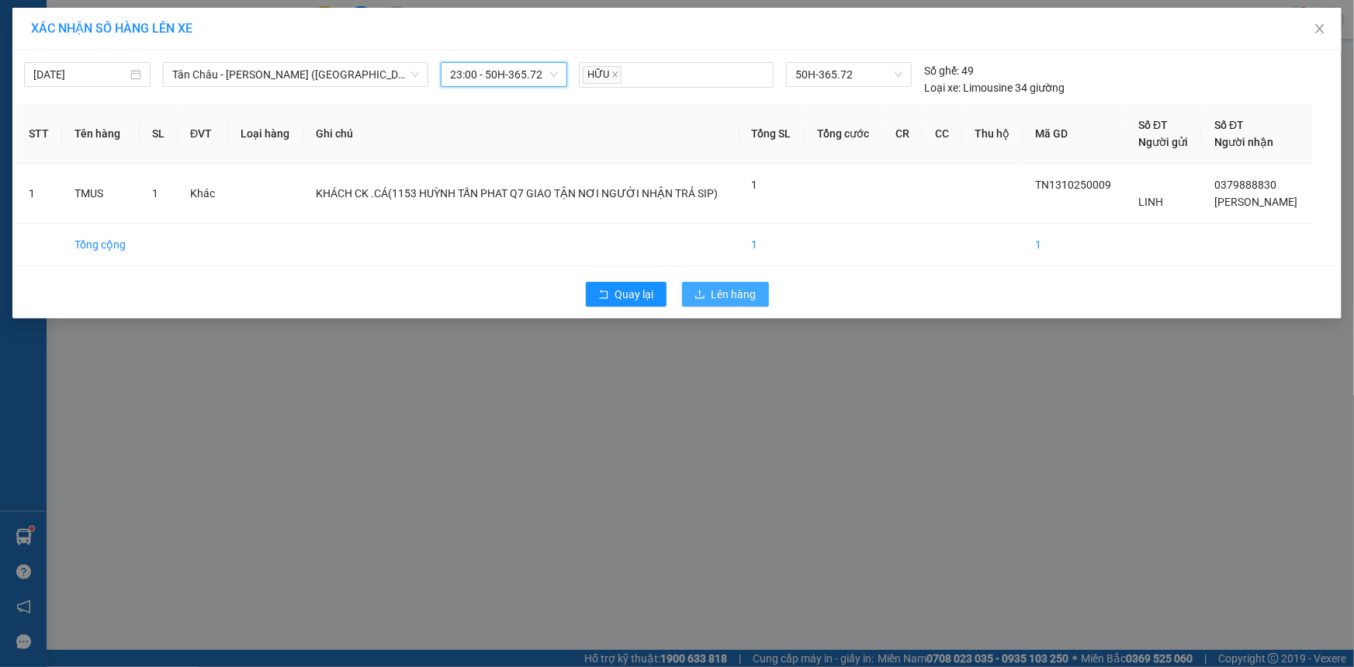
click at [730, 284] on button "Lên hàng" at bounding box center [725, 294] width 87 height 25
